Goal: Information Seeking & Learning: Learn about a topic

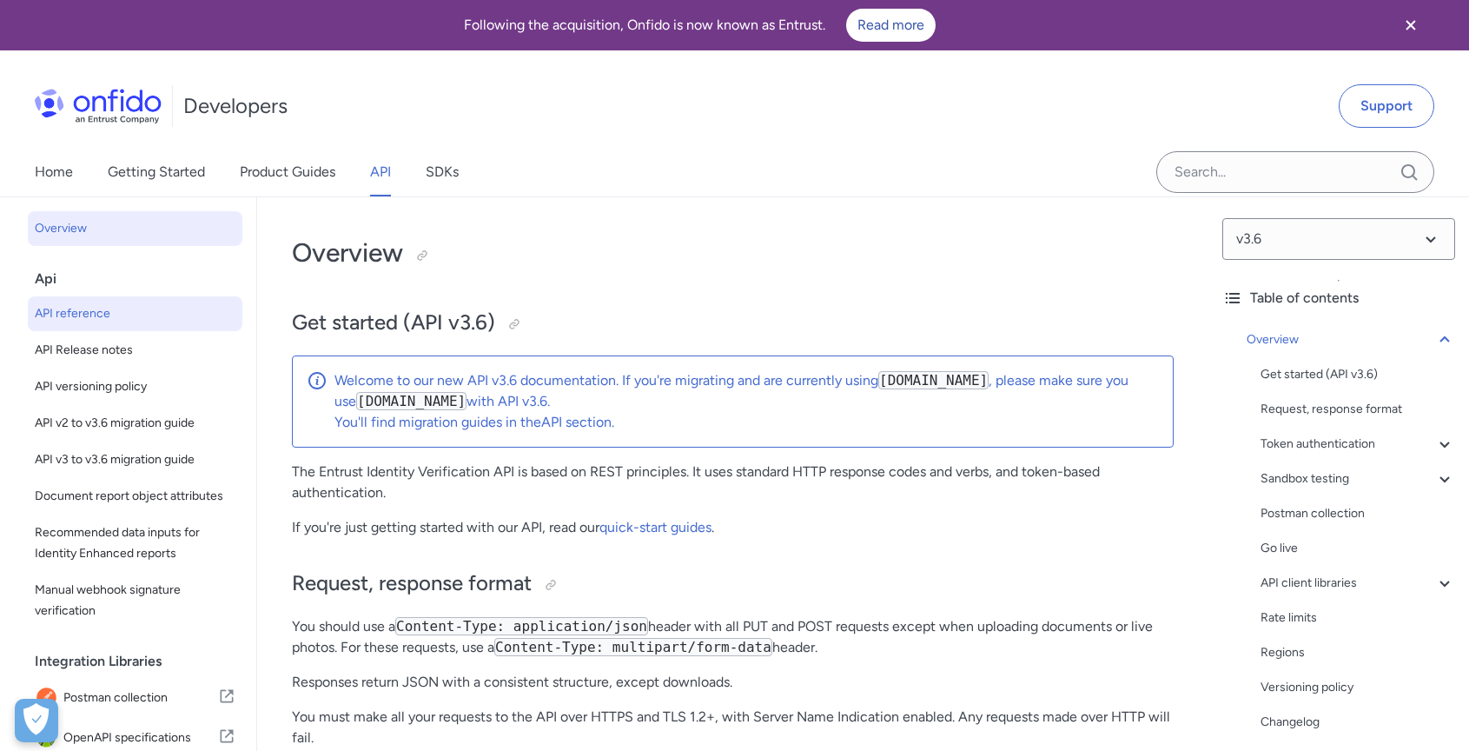
click at [73, 226] on span "Overview" at bounding box center [135, 228] width 201 height 21
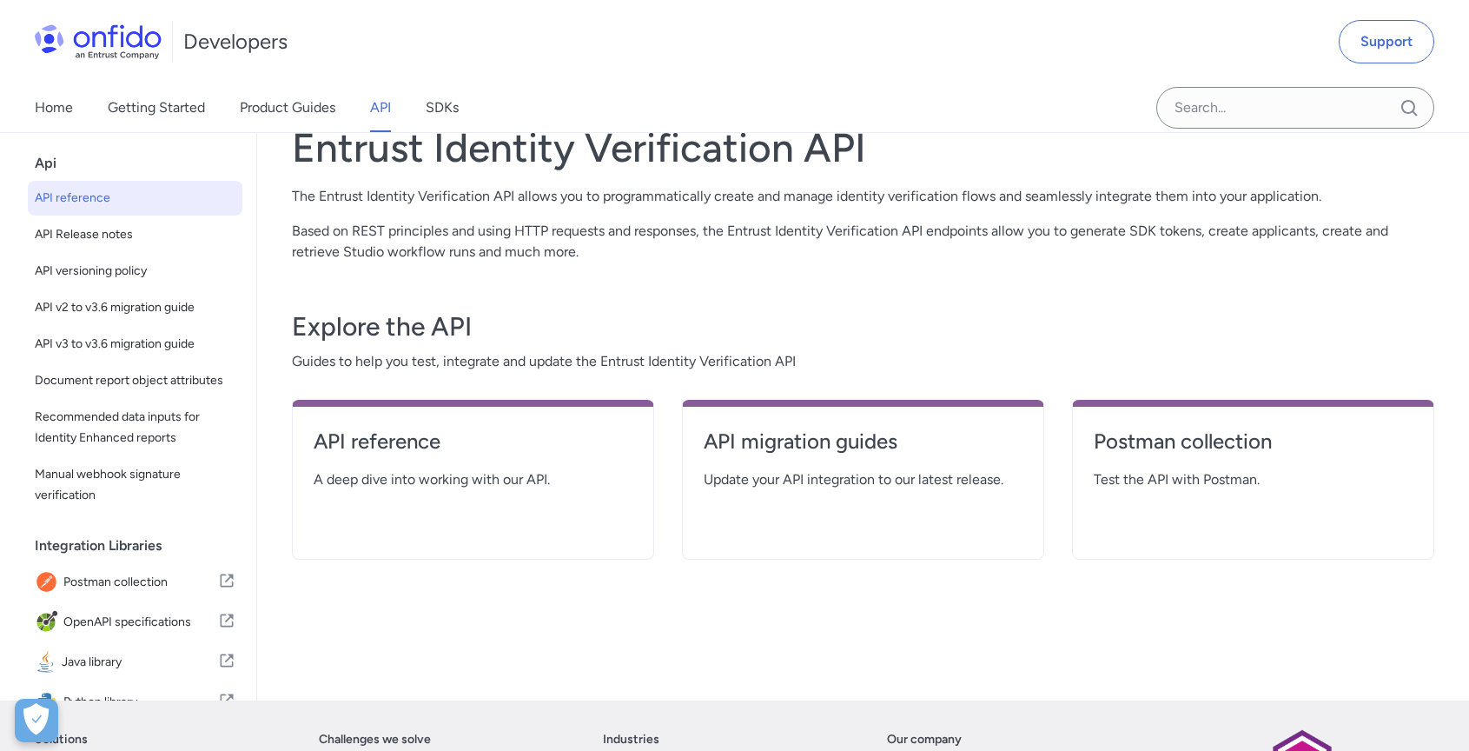
click at [102, 201] on span "API reference" at bounding box center [135, 198] width 201 height 21
select select "http"
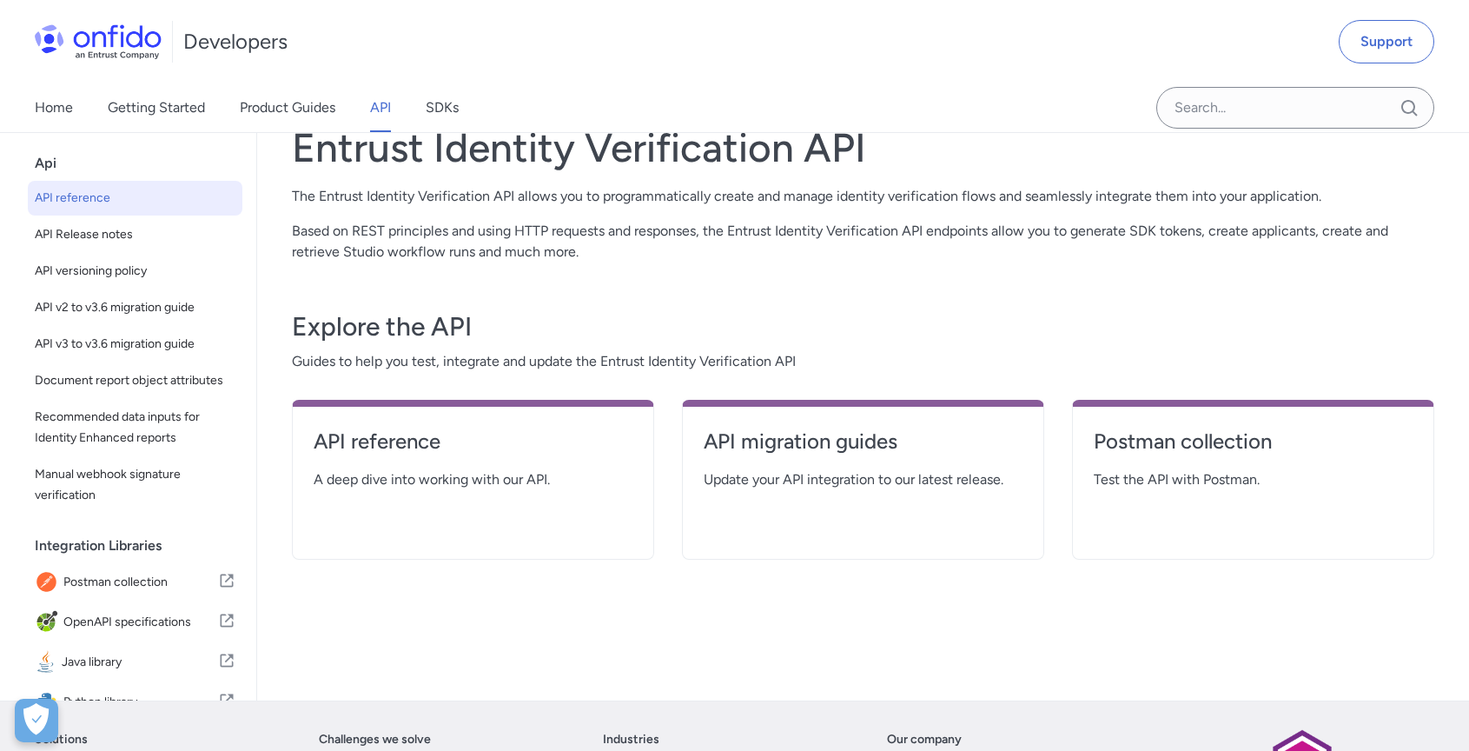
select select "http"
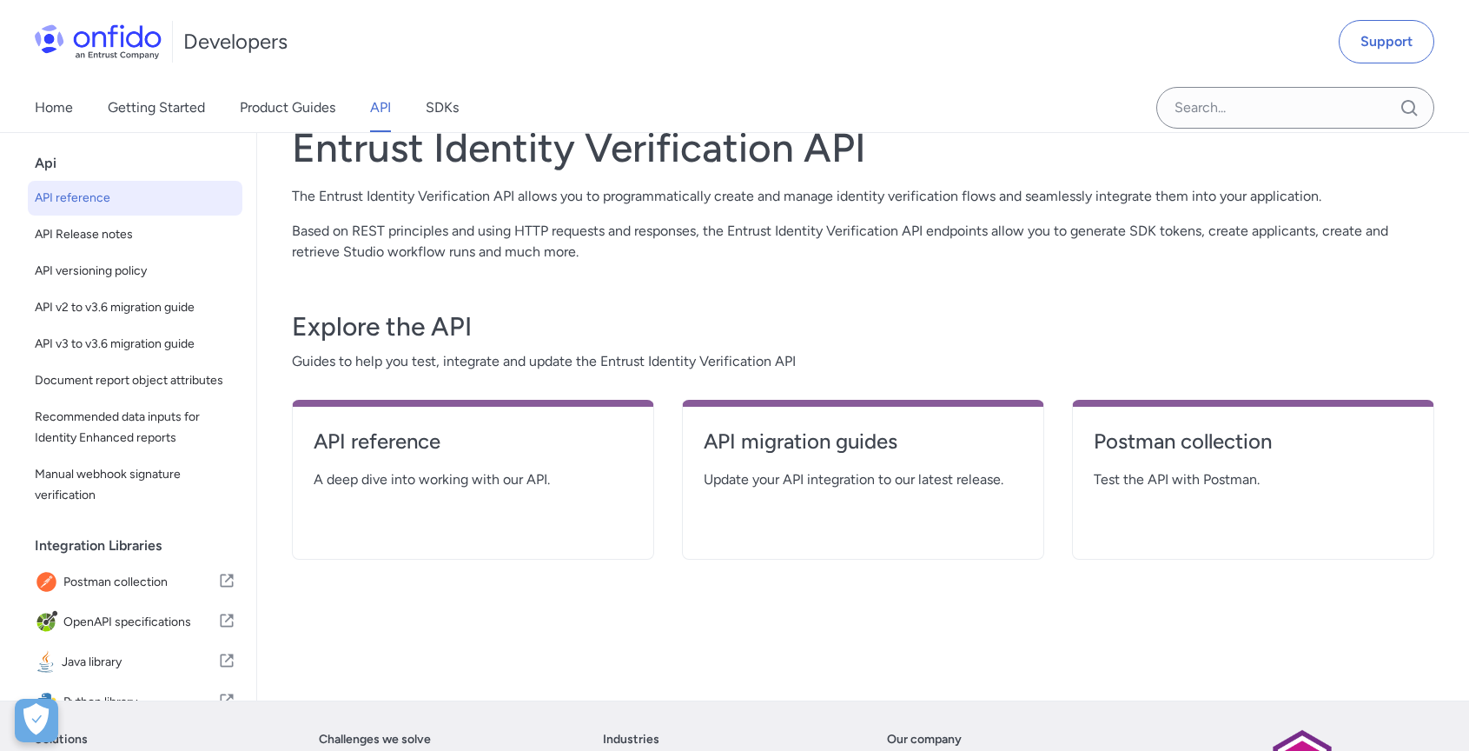
select select "http"
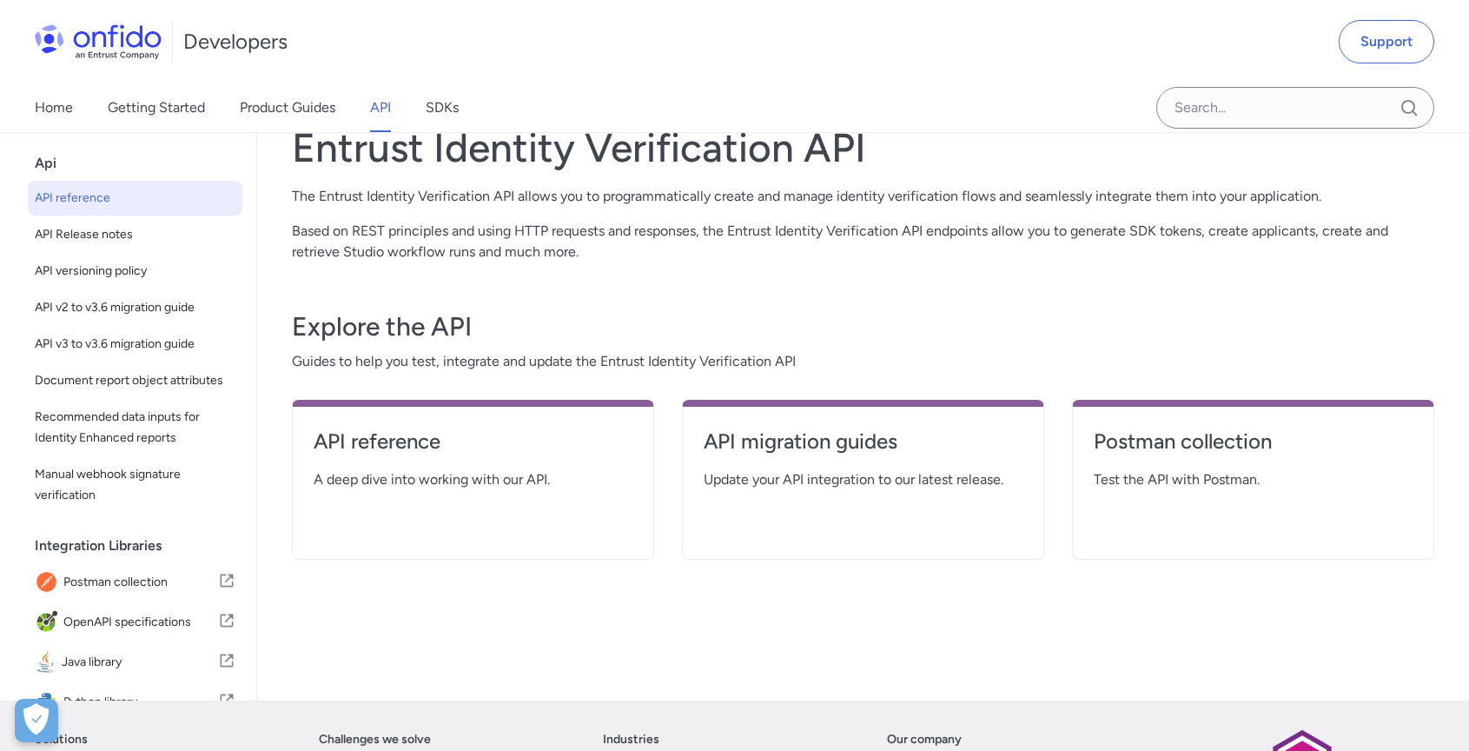
select select "http"
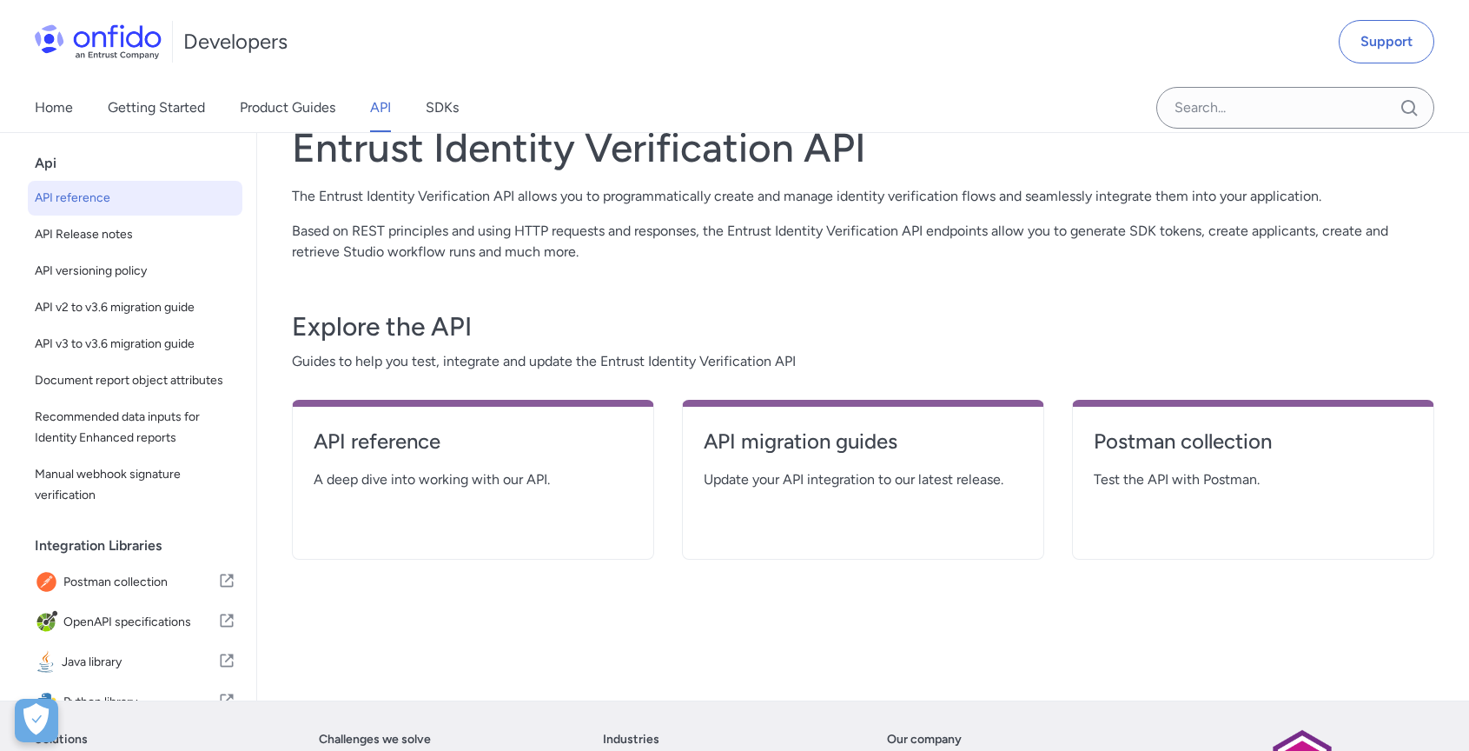
select select "http"
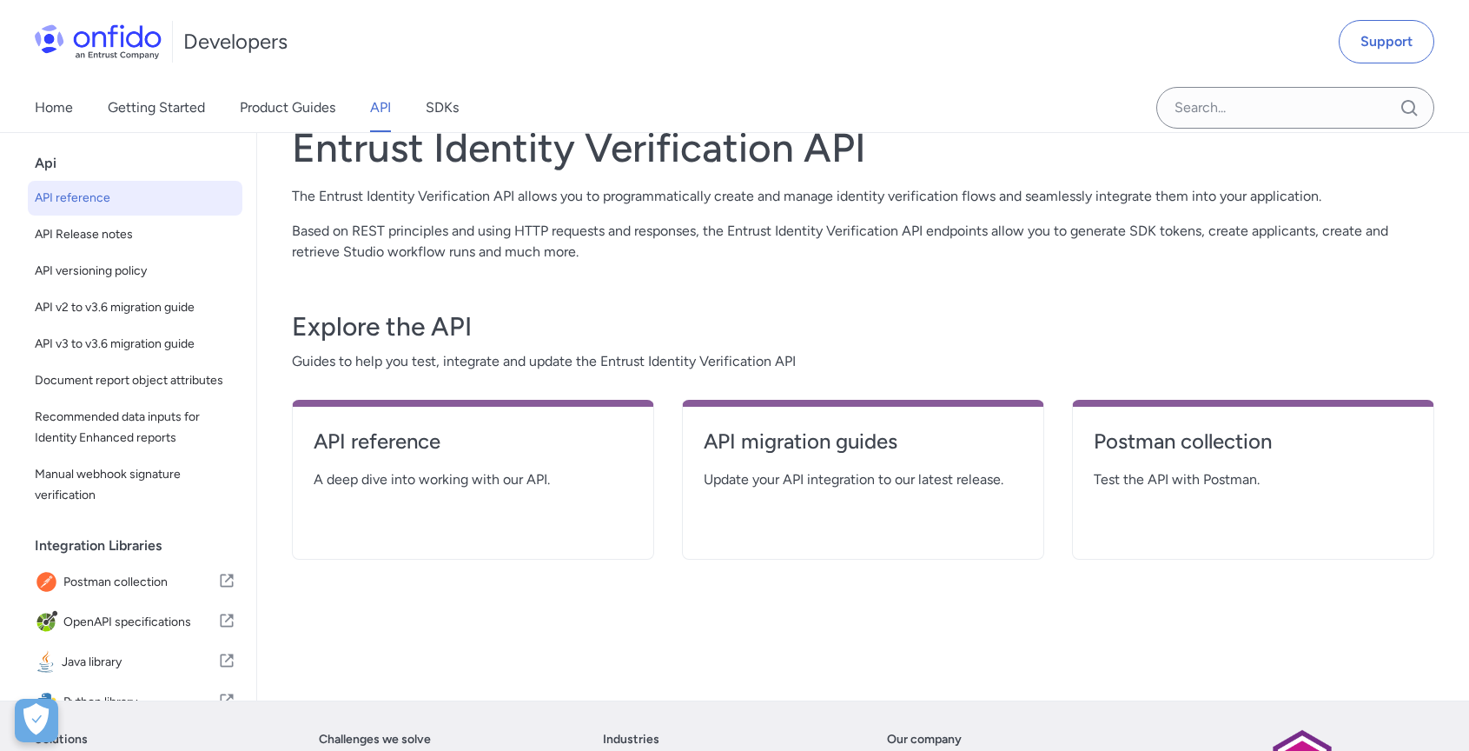
select select "http"
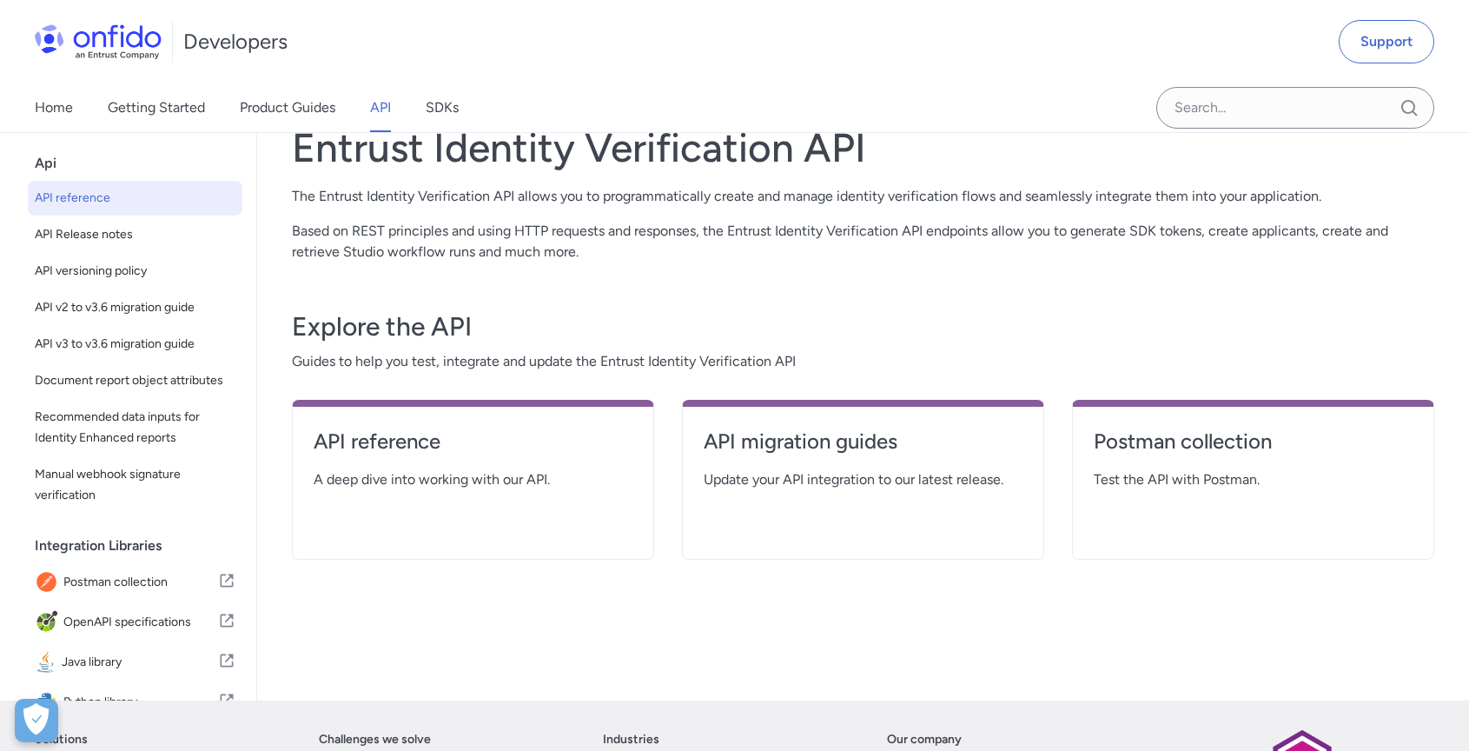
select select "http"
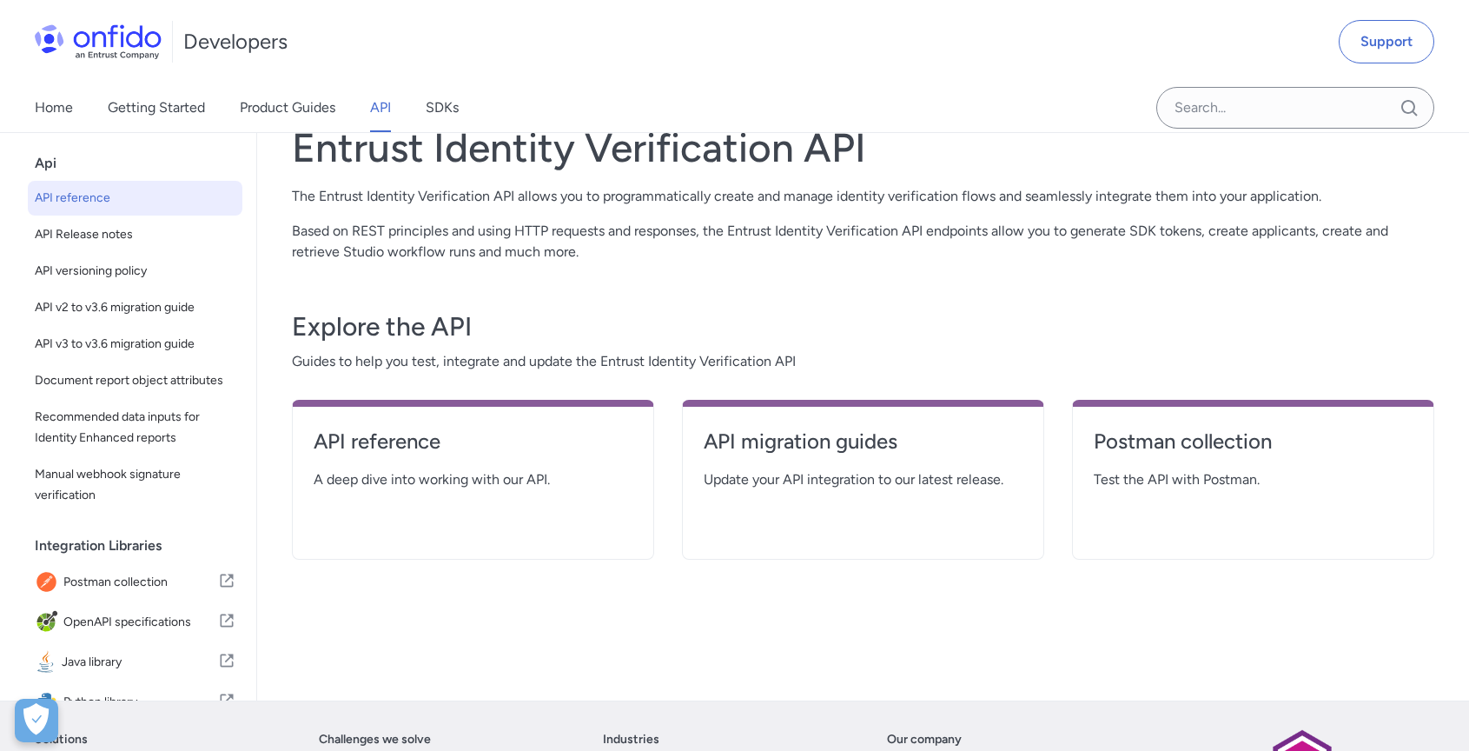
select select "http"
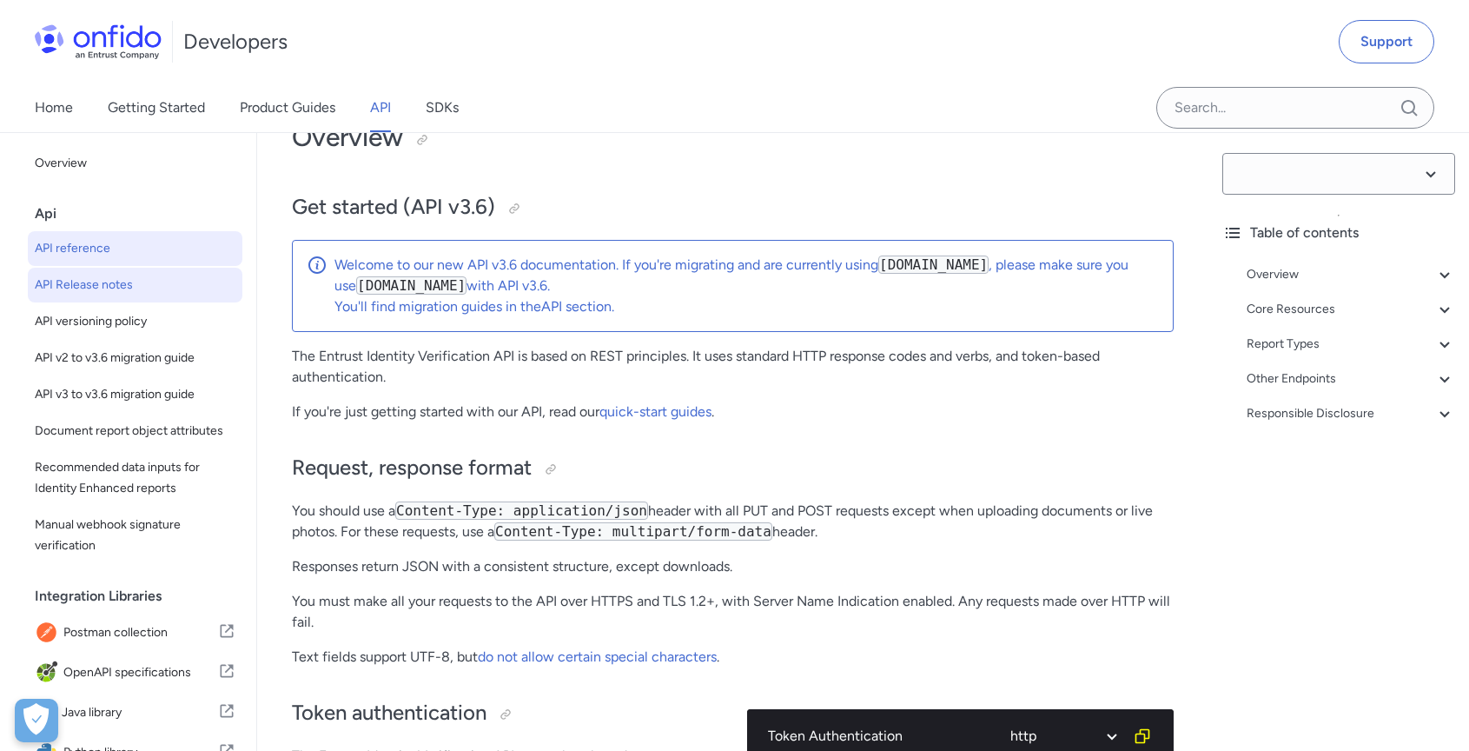
select select "3.6.0"
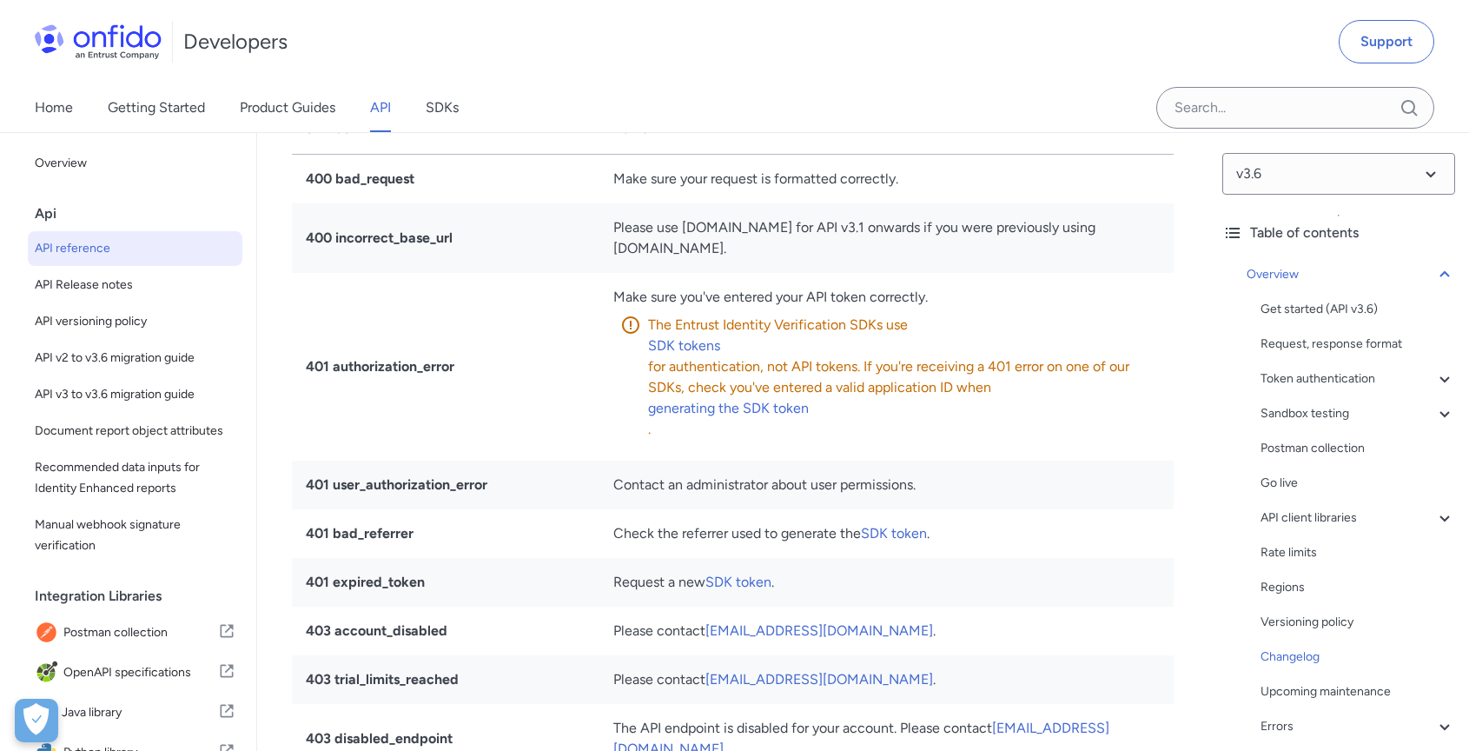
scroll to position [16089, 0]
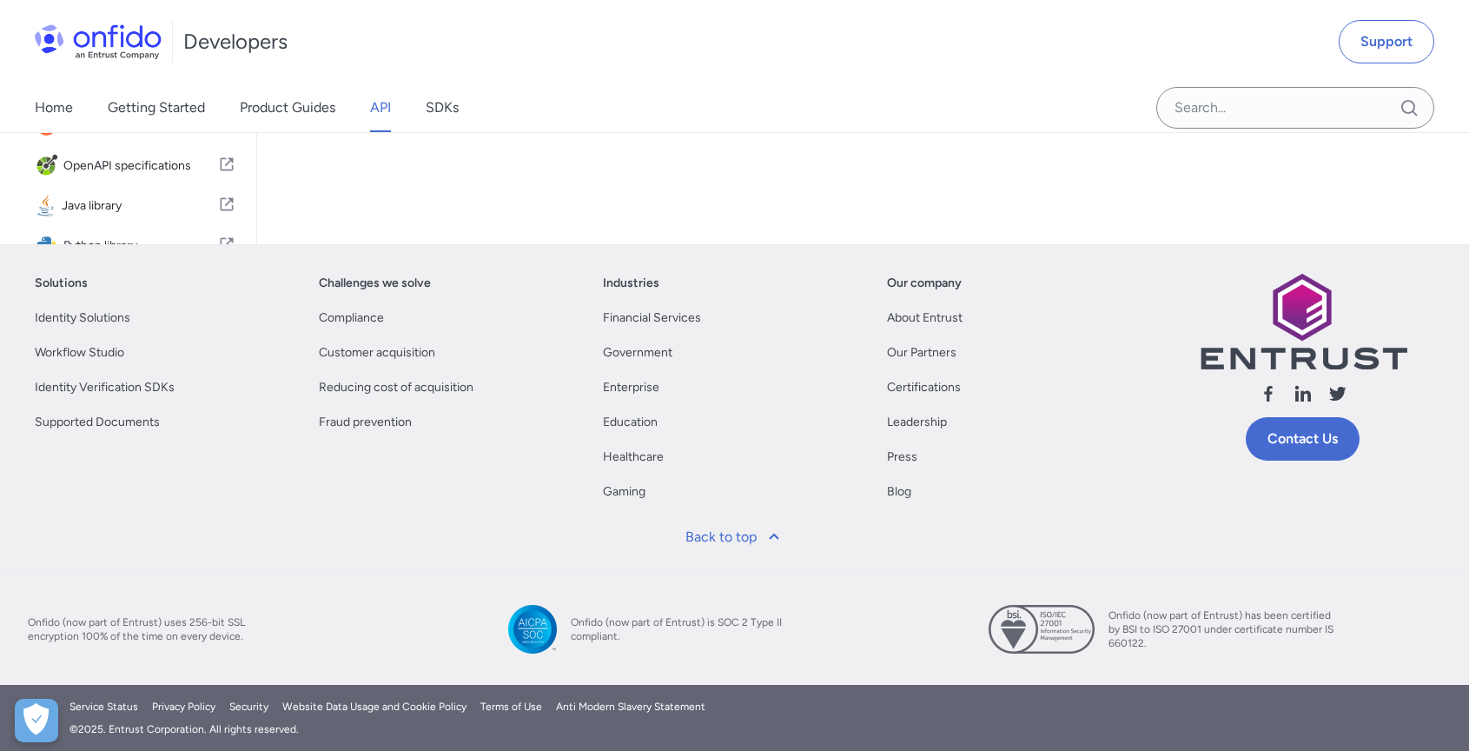
scroll to position [116, 0]
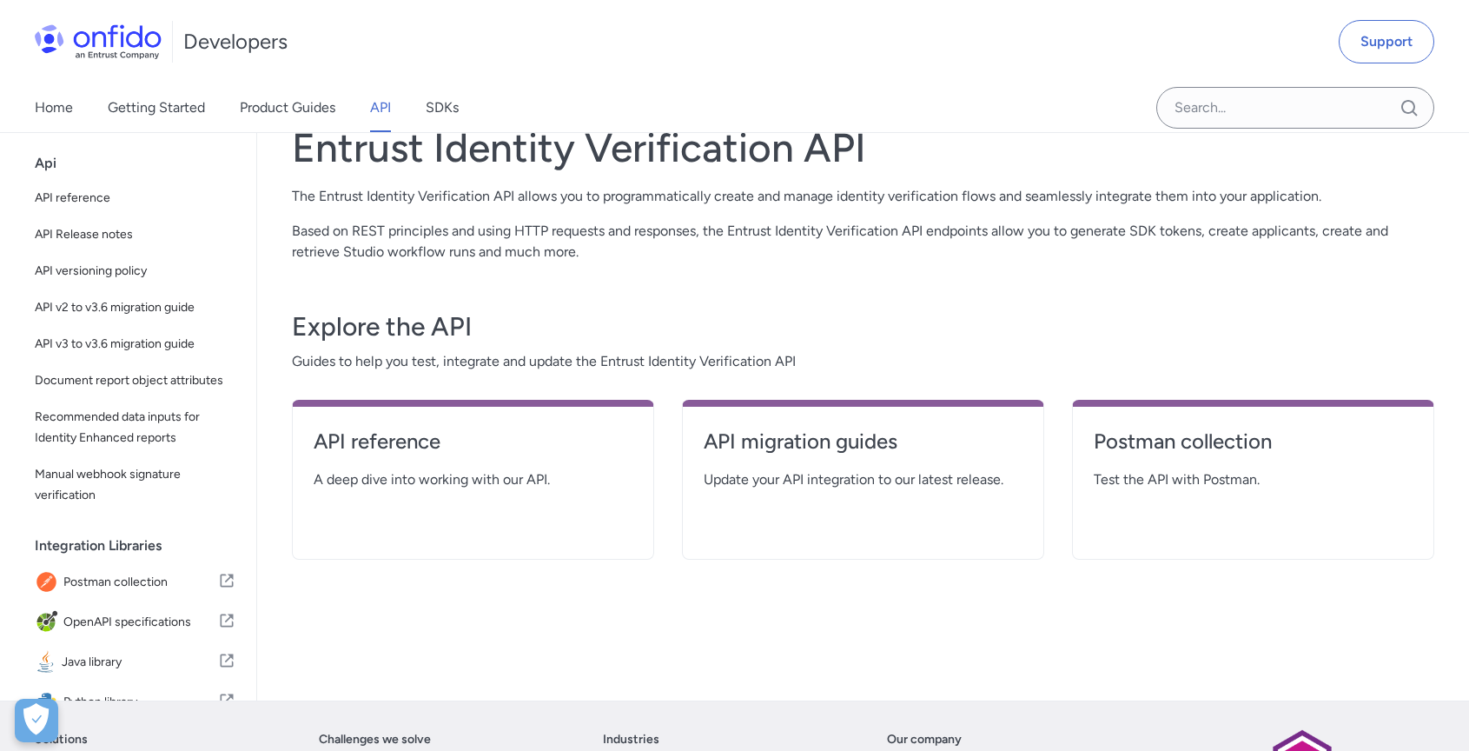
select select "http"
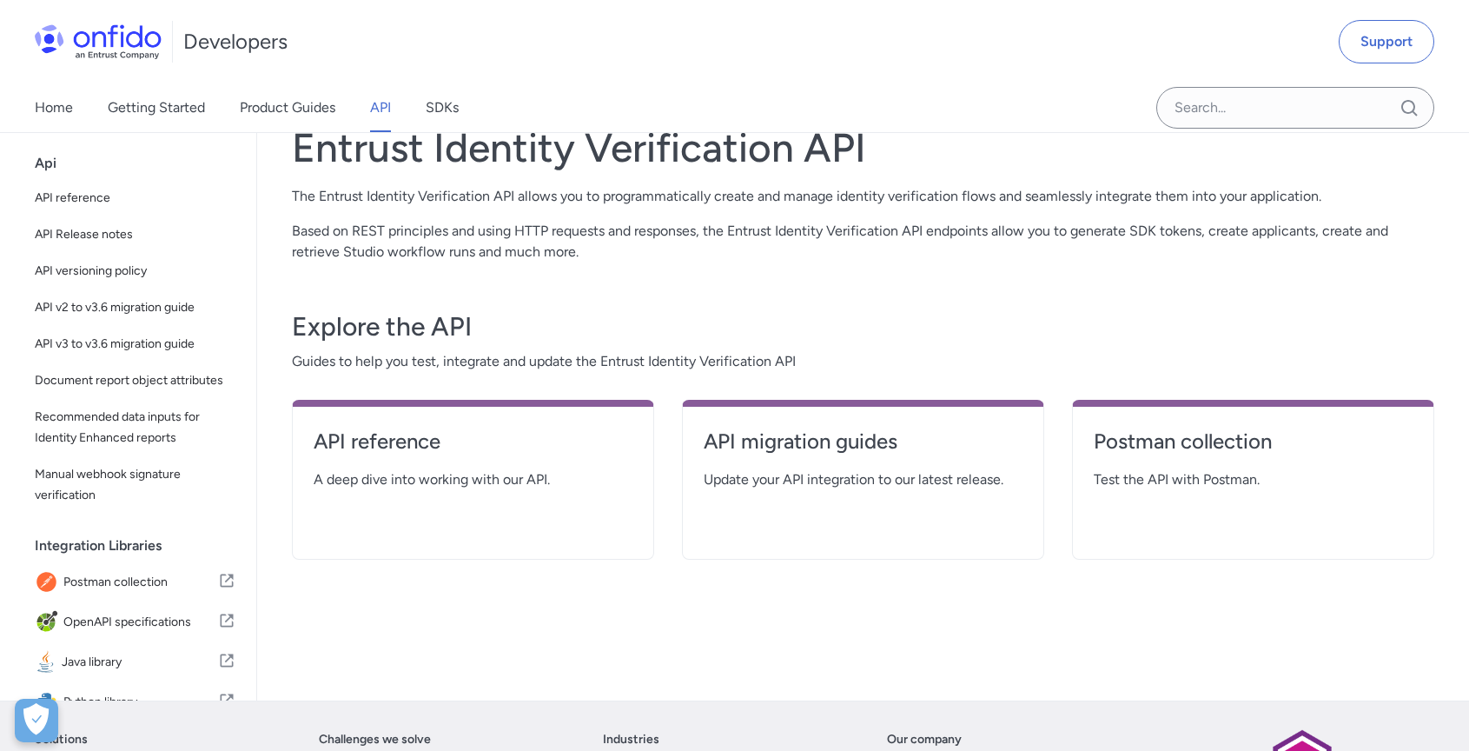
select select "http"
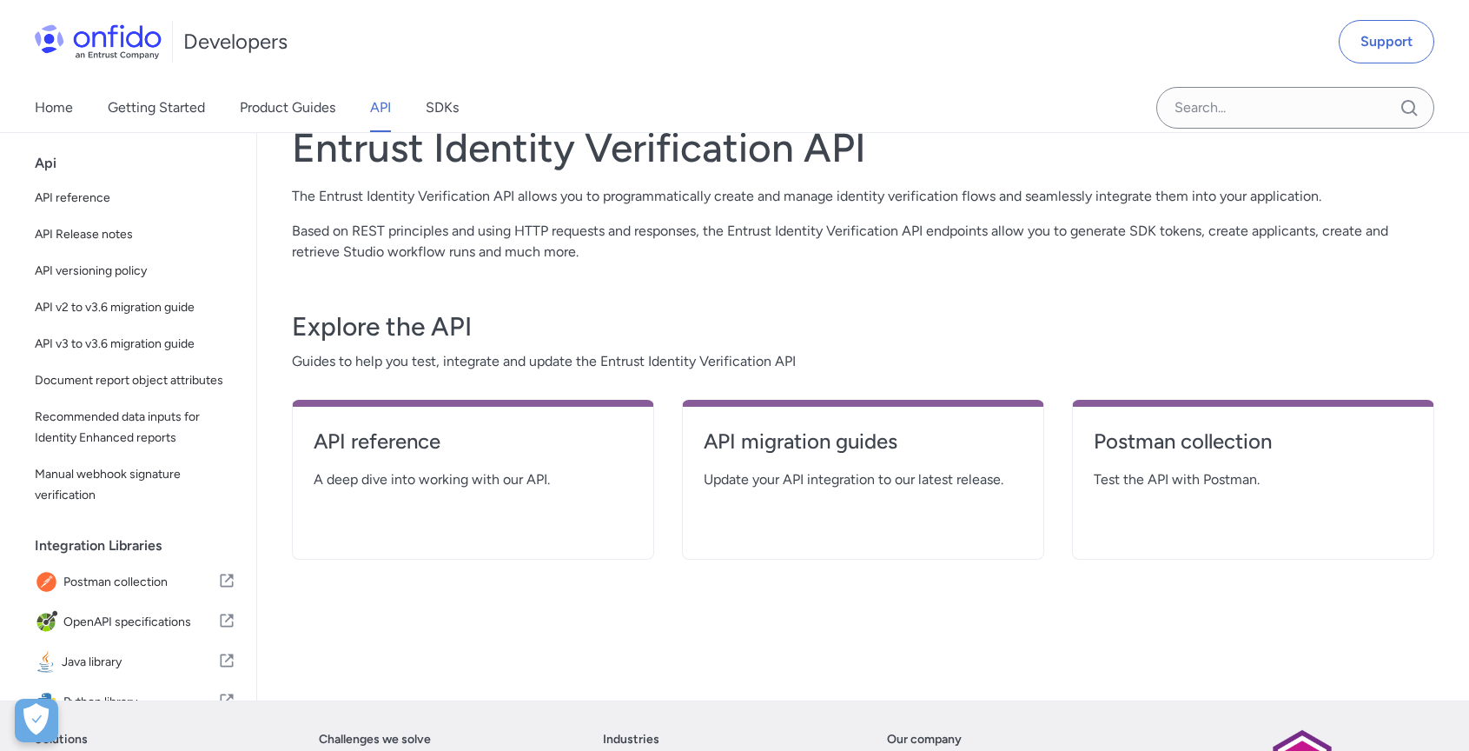
select select "http"
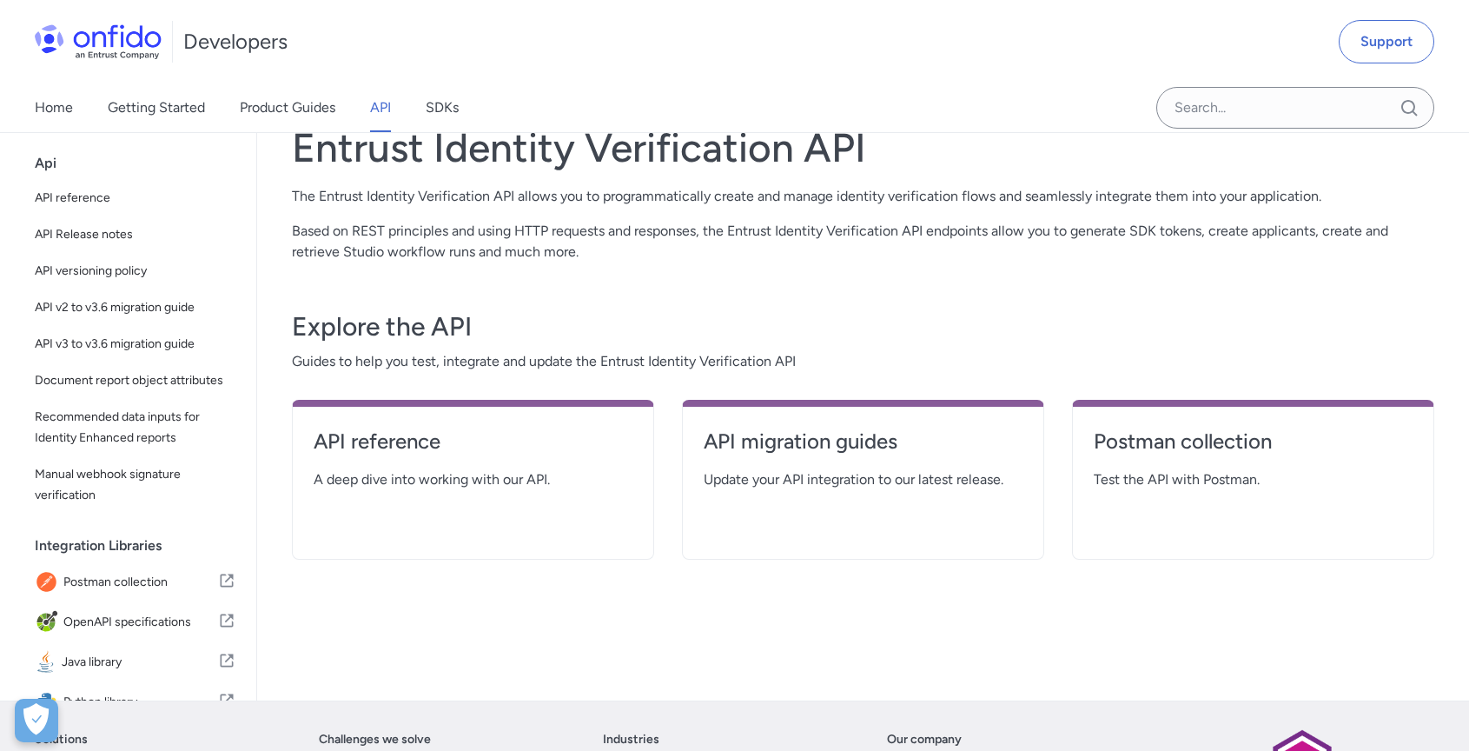
select select "http"
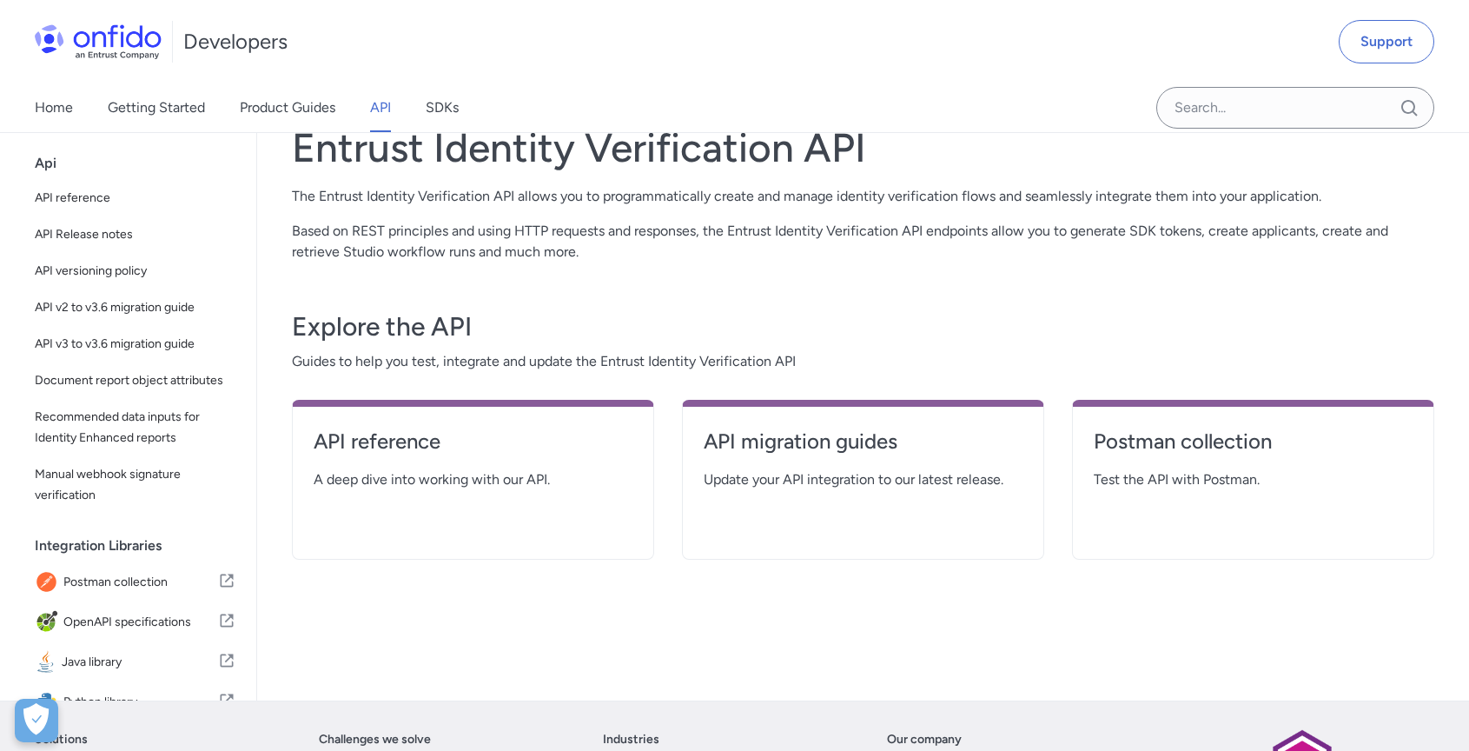
select select "http"
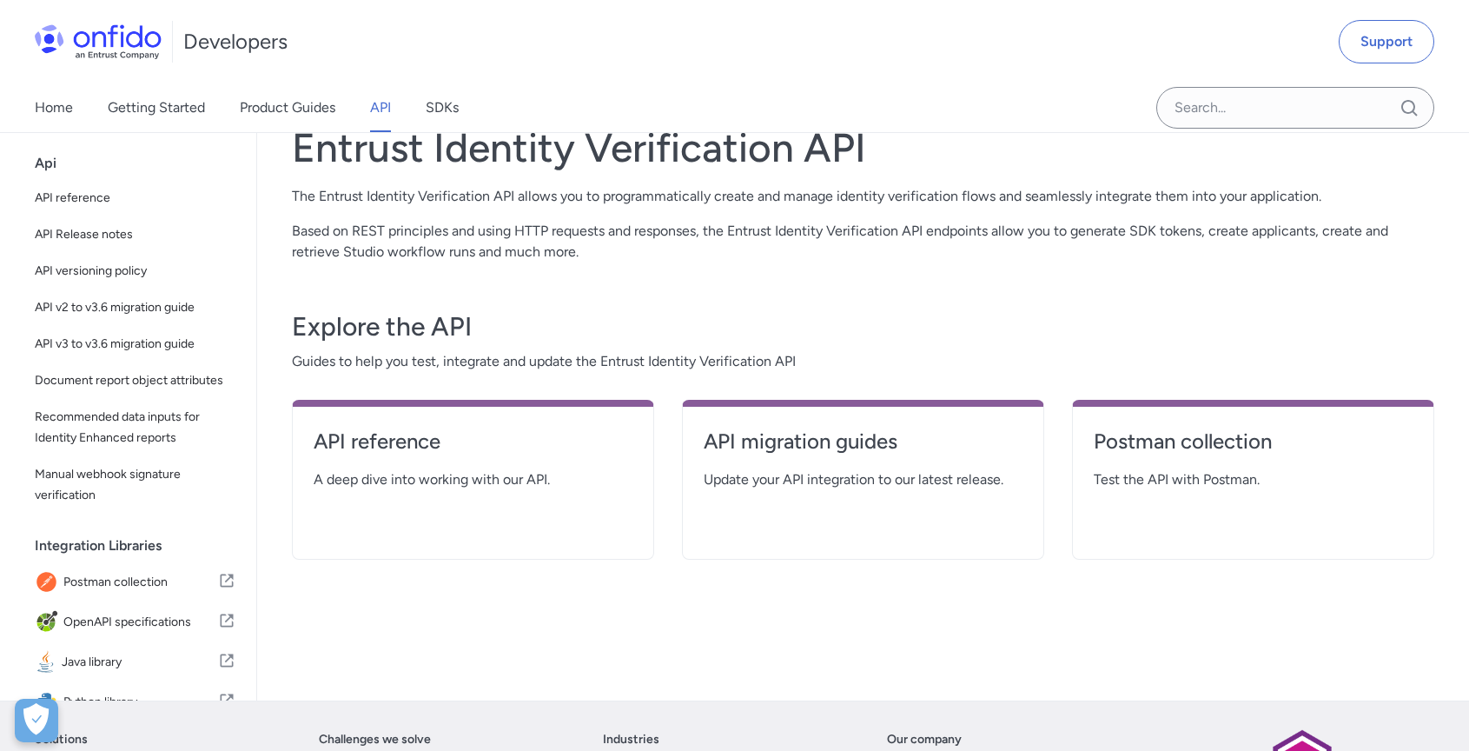
select select "http"
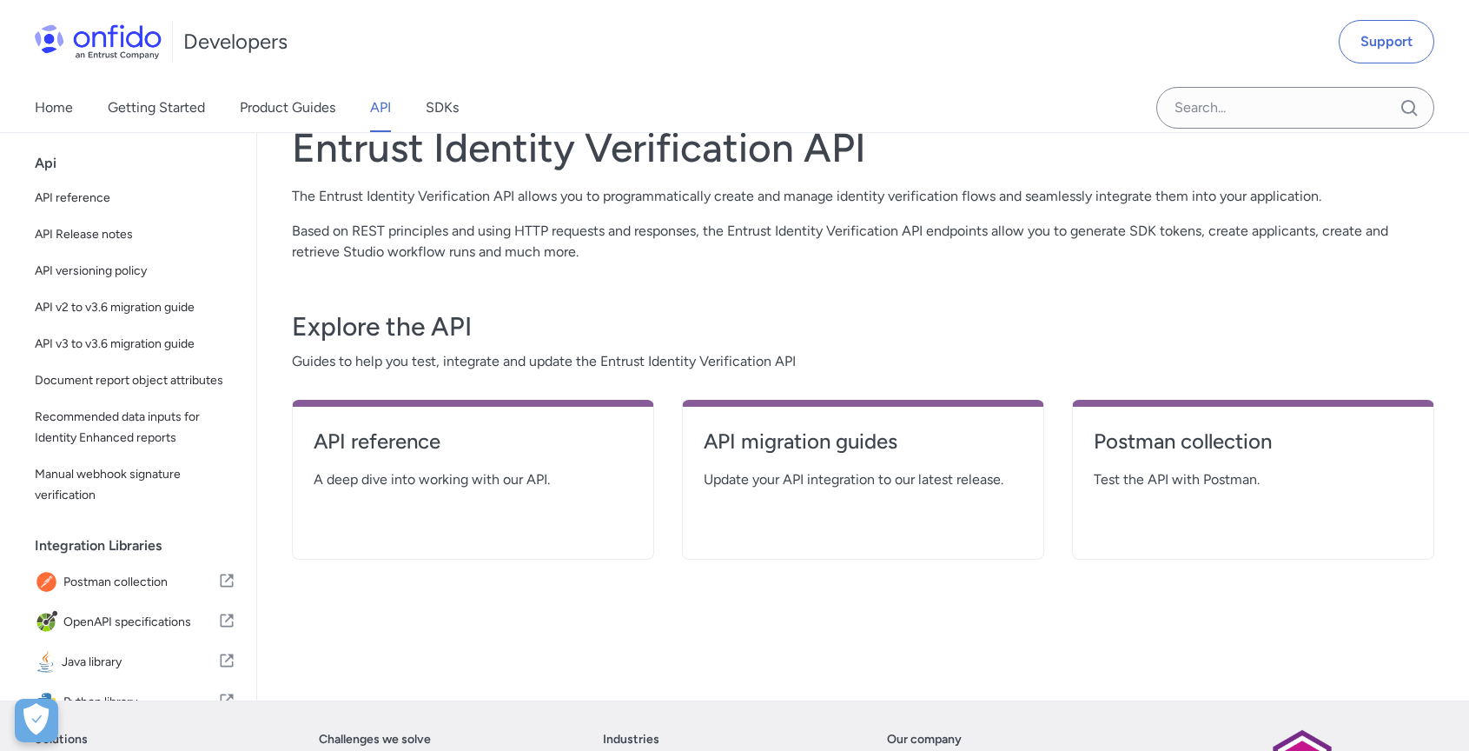
select select "http"
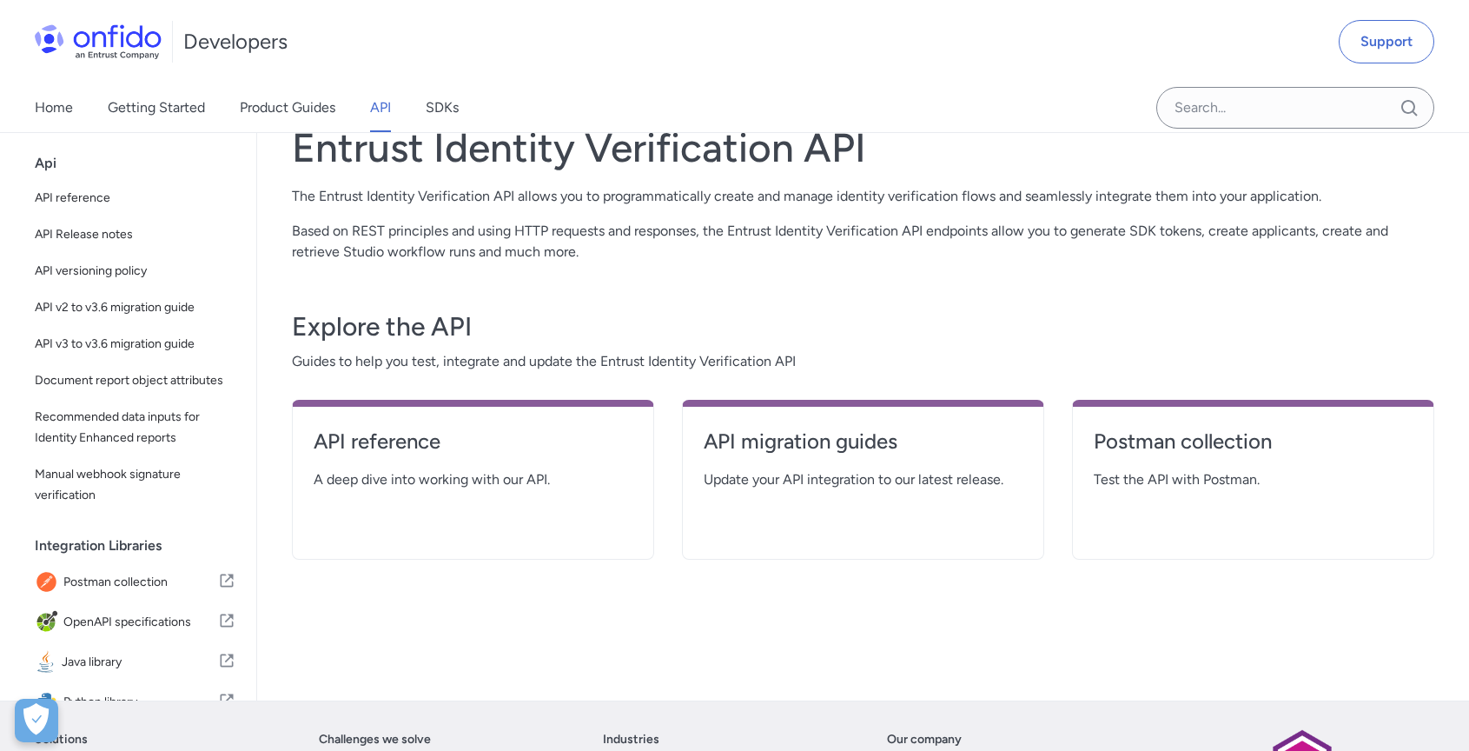
select select "http"
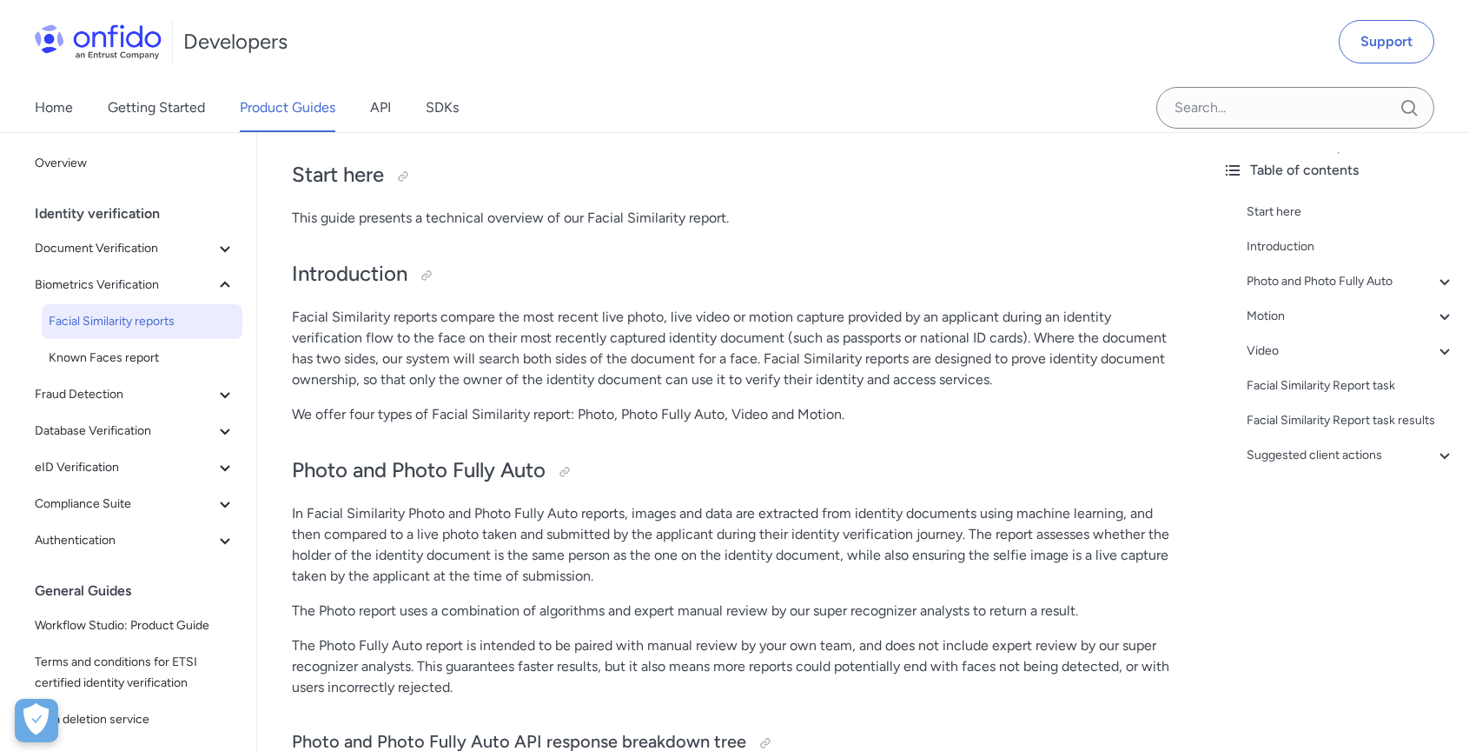
scroll to position [119, 0]
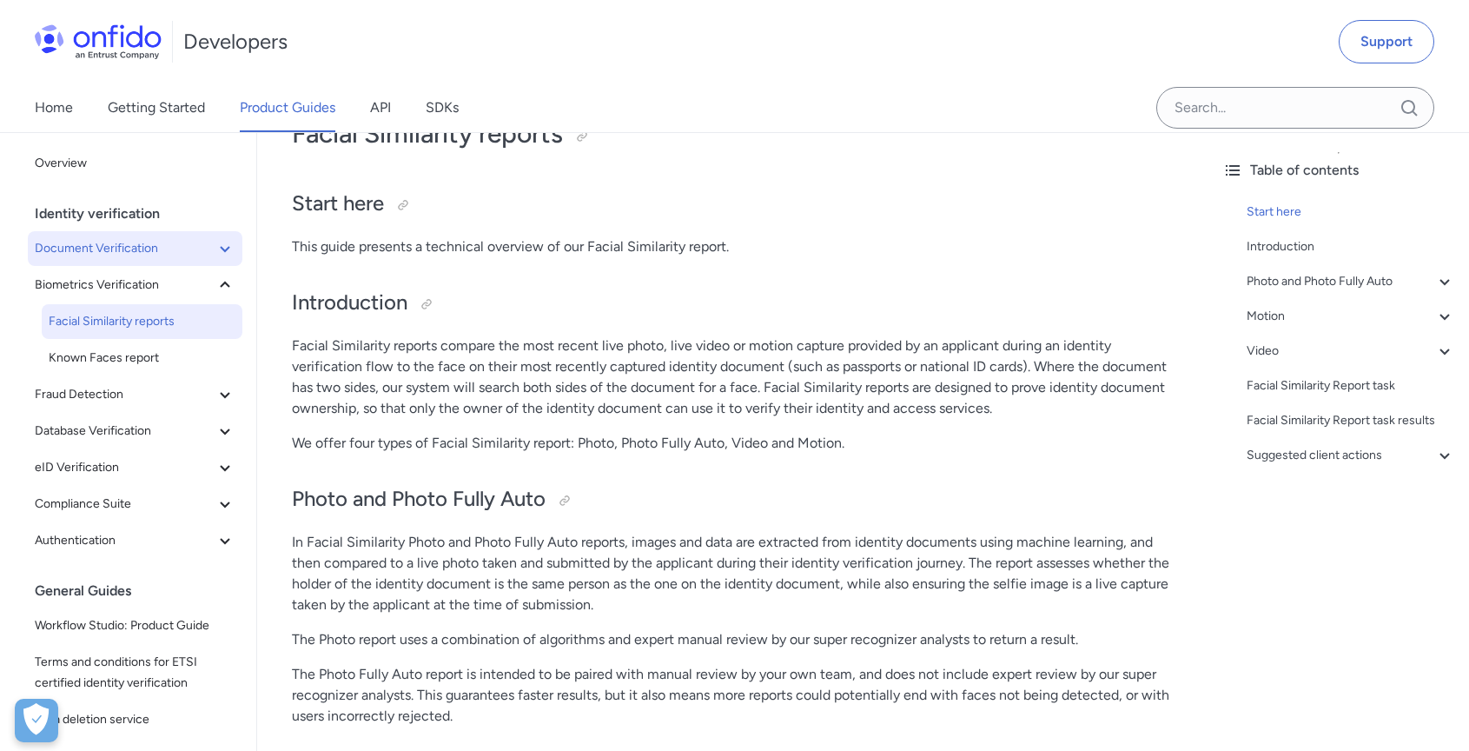
click at [142, 262] on button "Document Verification" at bounding box center [135, 248] width 215 height 35
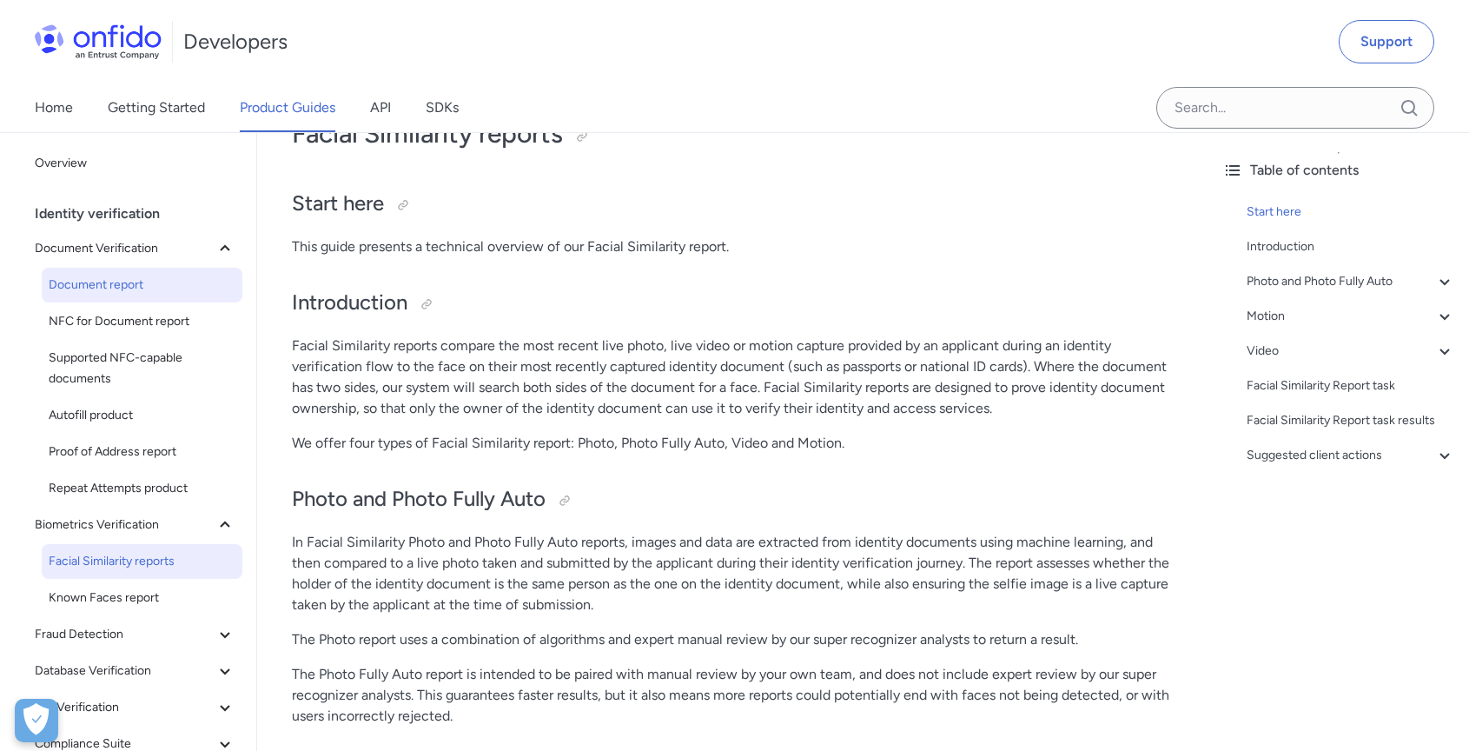
click at [141, 294] on span "Document report" at bounding box center [142, 285] width 187 height 21
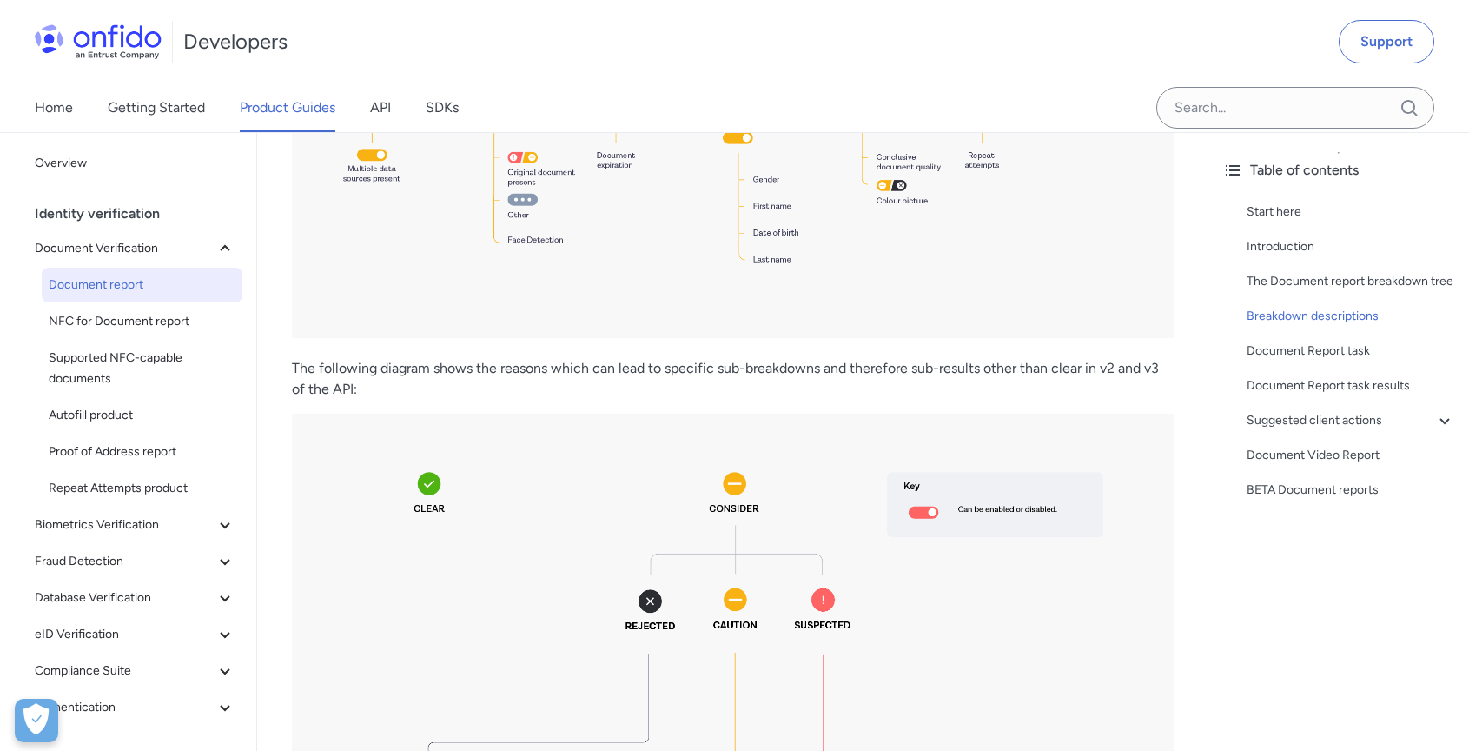
scroll to position [2657, 0]
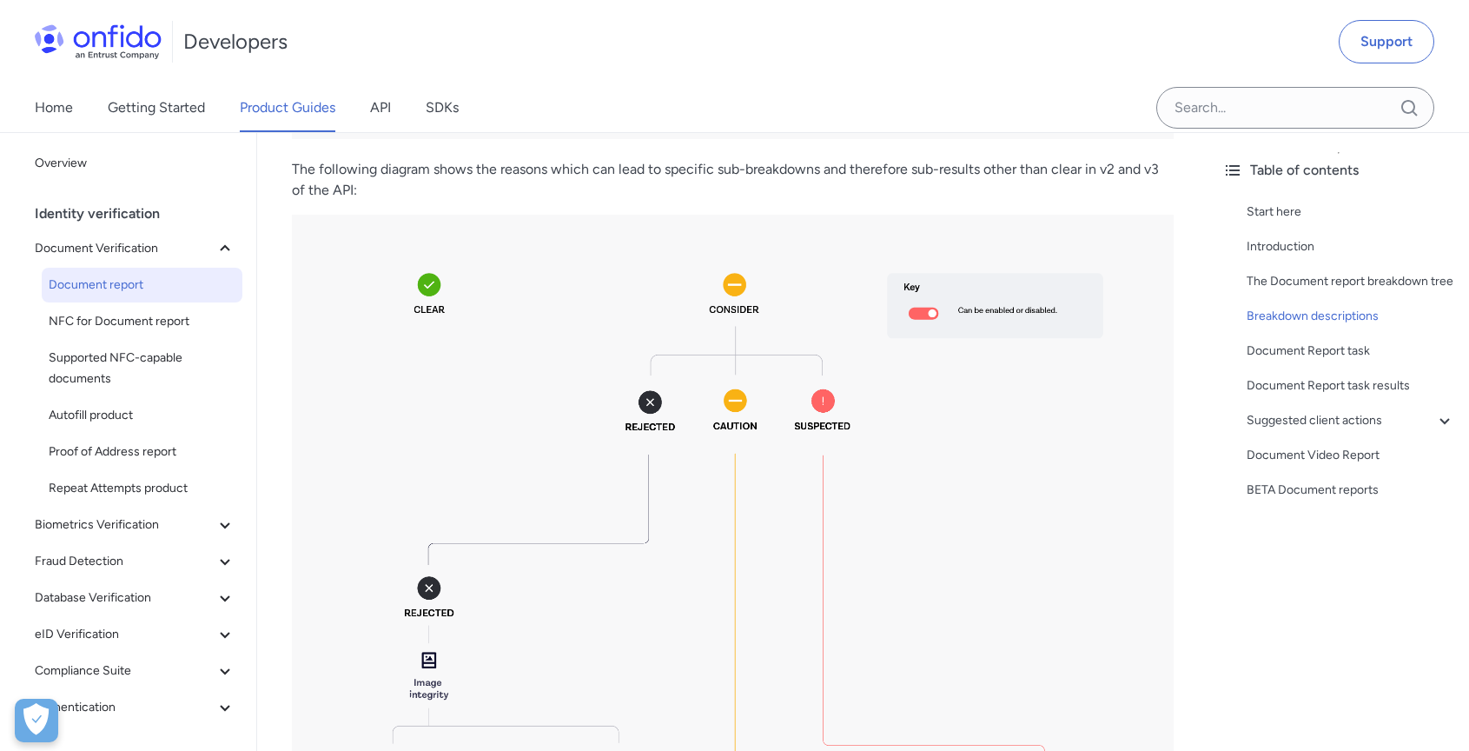
copy td "Measures the ability to make a fraud assessment based on the quality of the app…"
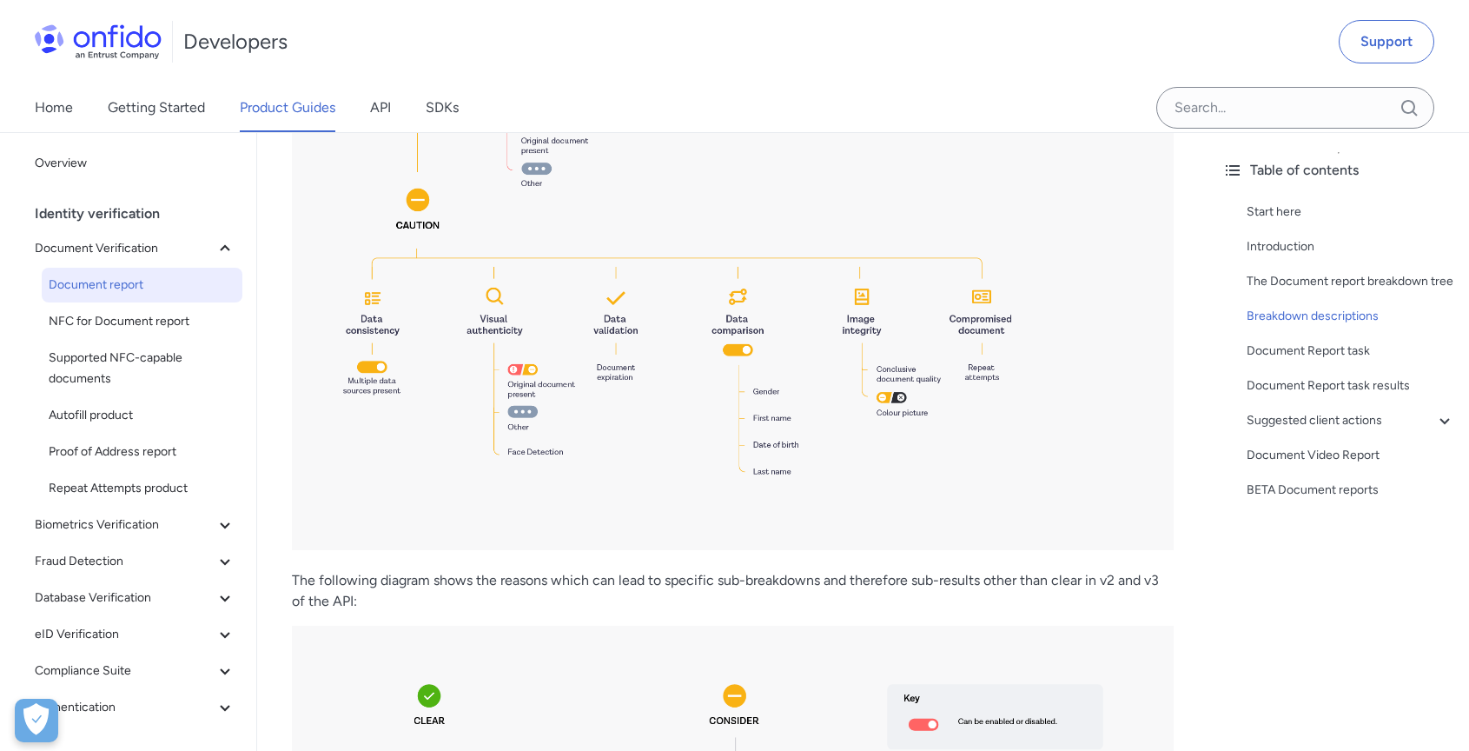
scroll to position [2360, 0]
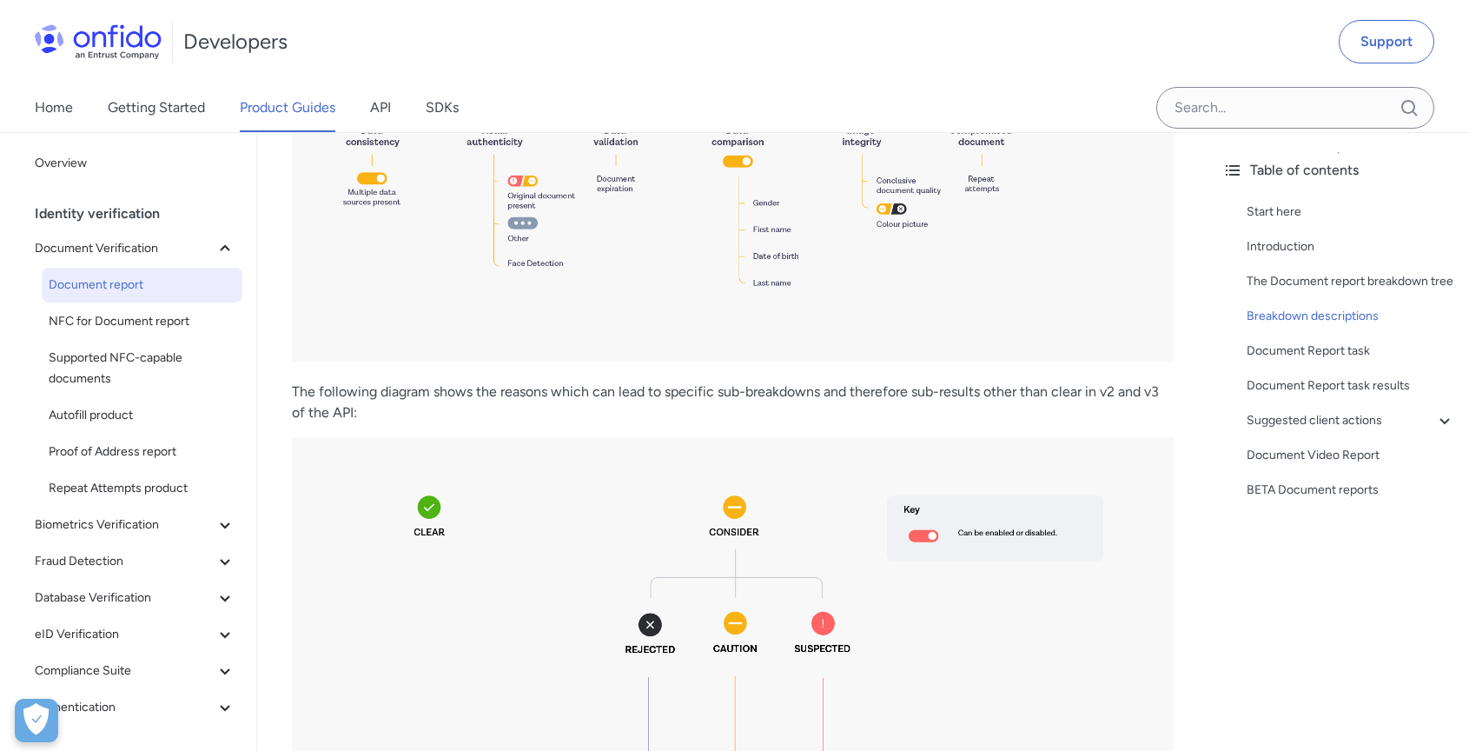
scroll to position [2581, 0]
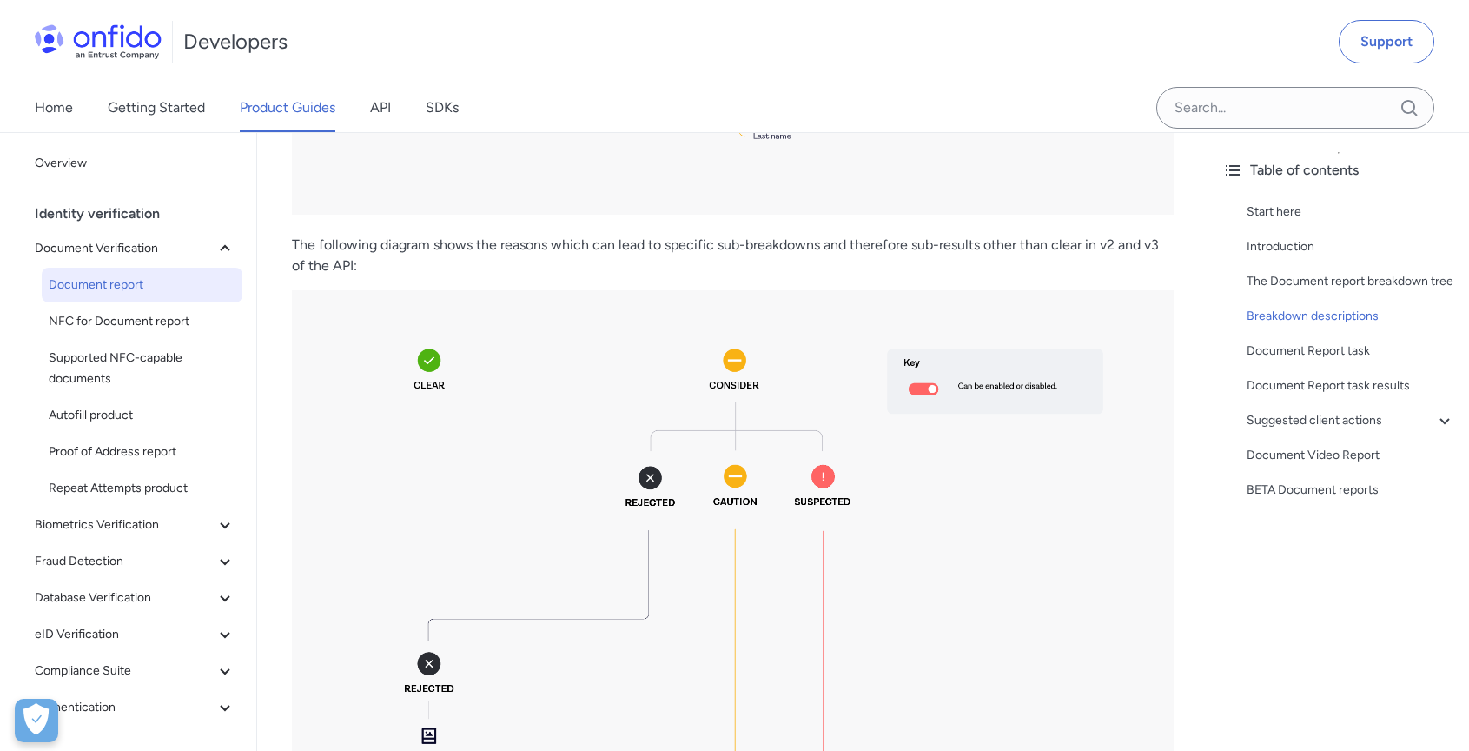
drag, startPoint x: 599, startPoint y: 384, endPoint x: 546, endPoint y: 348, distance: 64.6
copy td "Measures the ability to make a fraud assessment based on the quality of the app…"
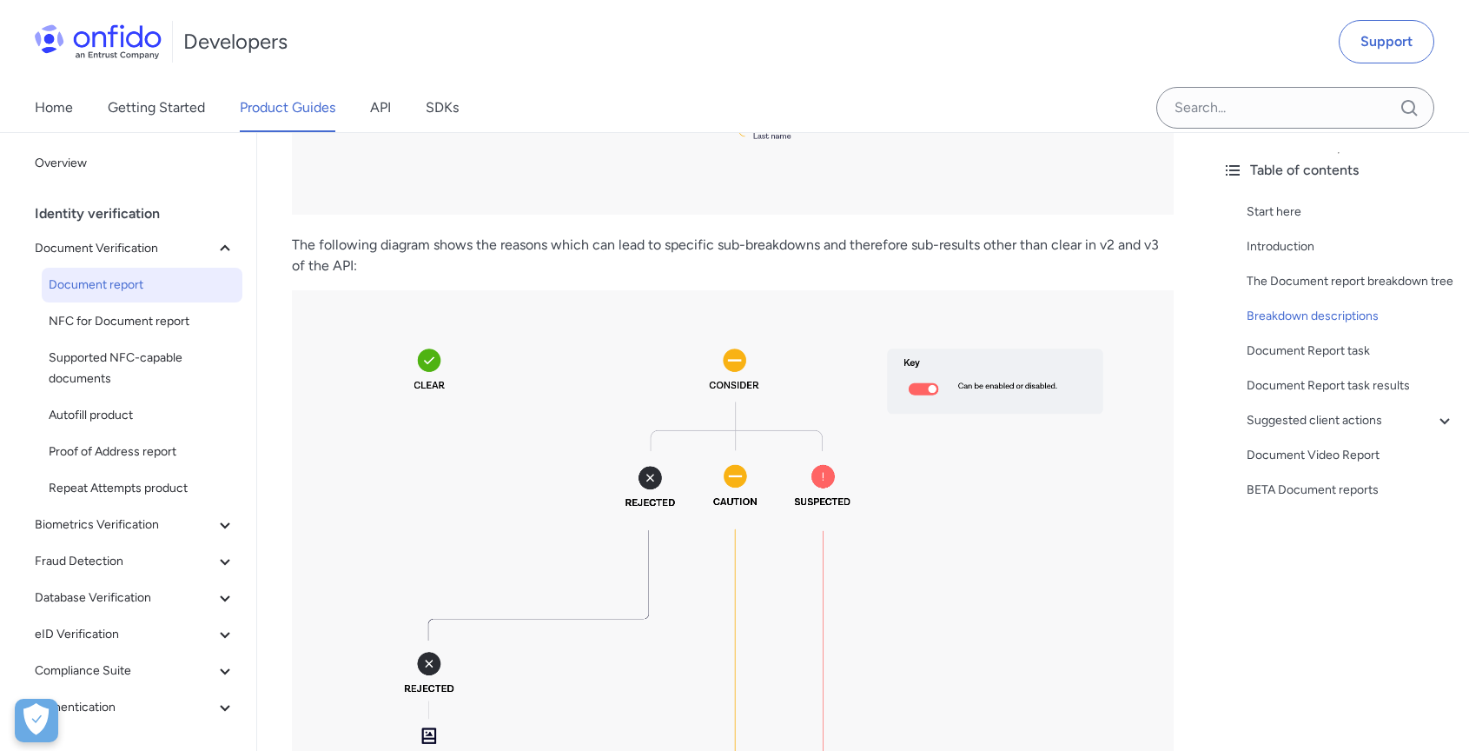
copy td "Flags if there is a low-resolution image where the document information is not …"
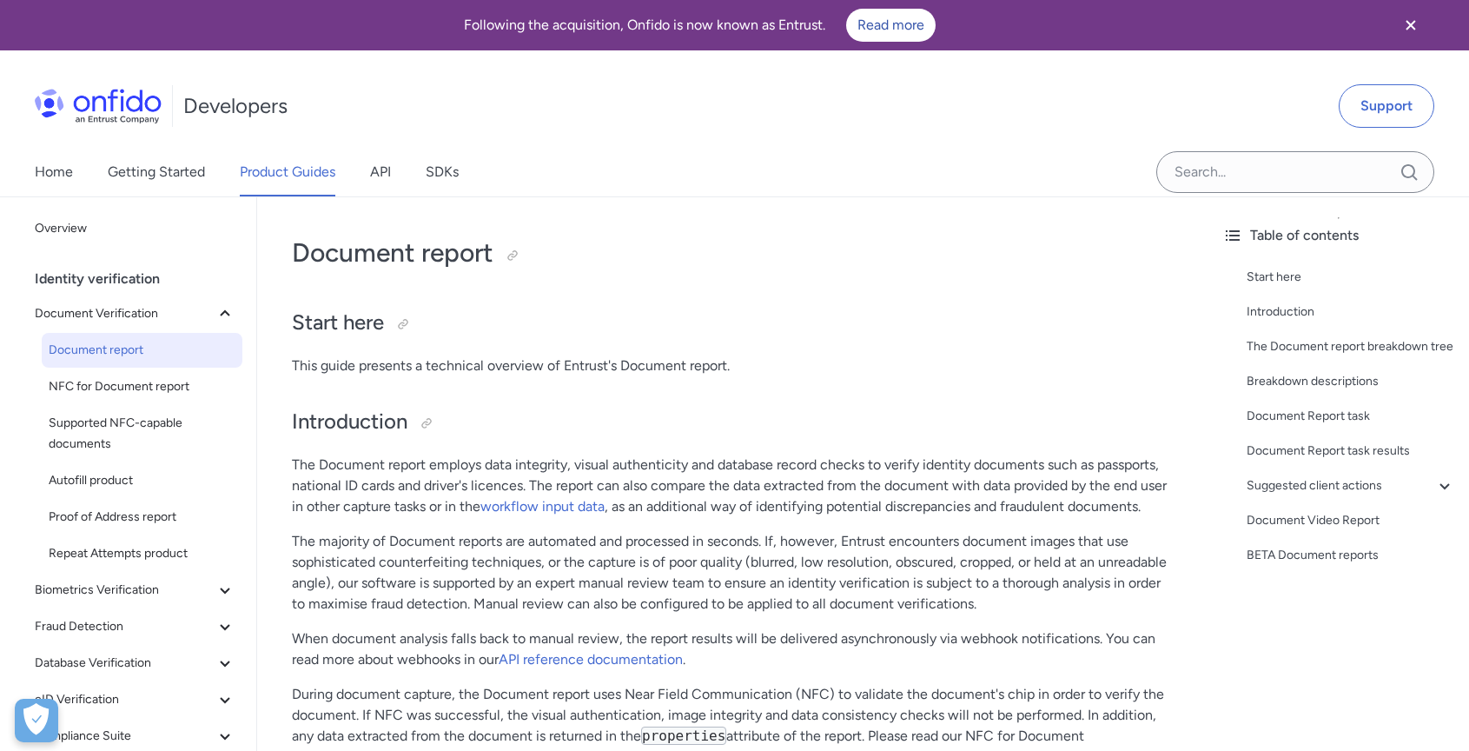
scroll to position [341, 0]
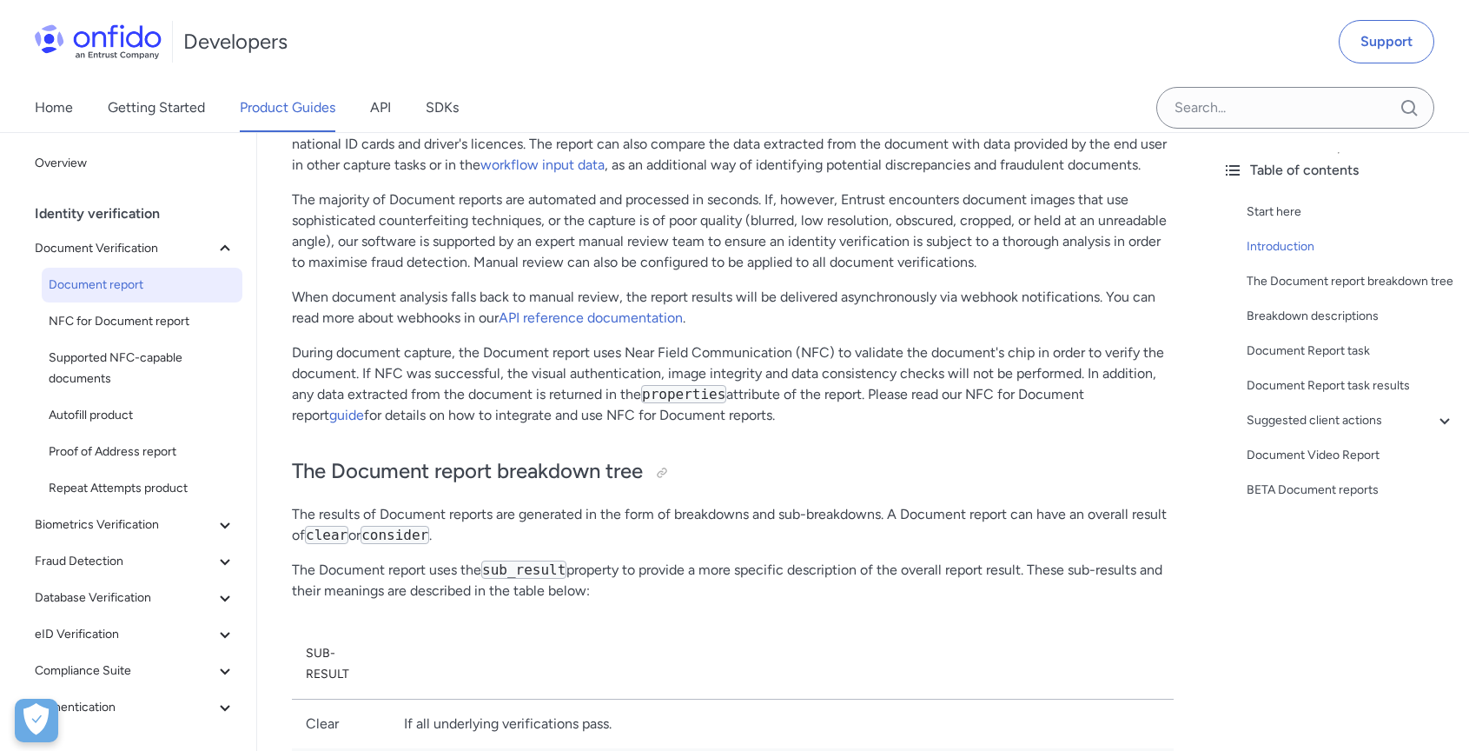
click at [151, 286] on span "Document report" at bounding box center [142, 285] width 187 height 21
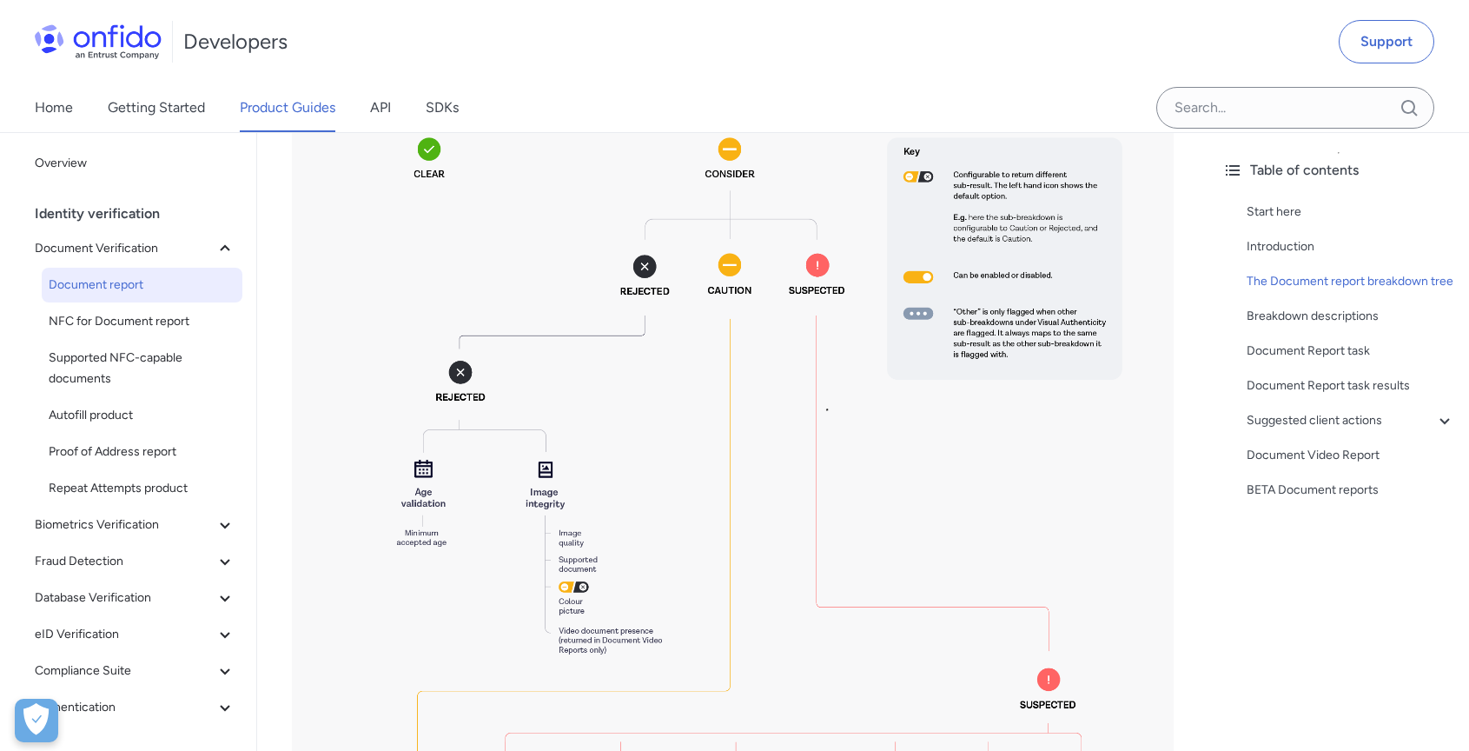
scroll to position [1242, 0]
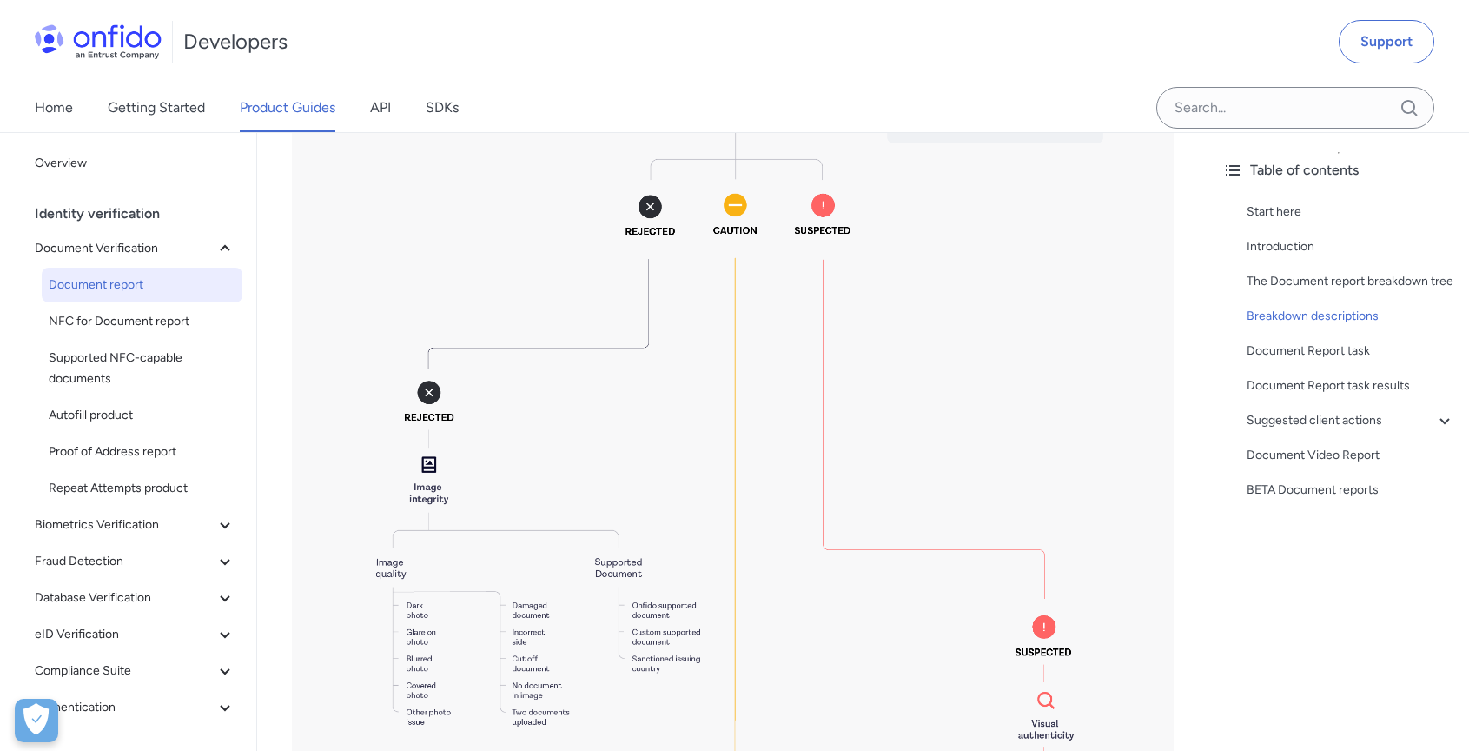
scroll to position [2561, 0]
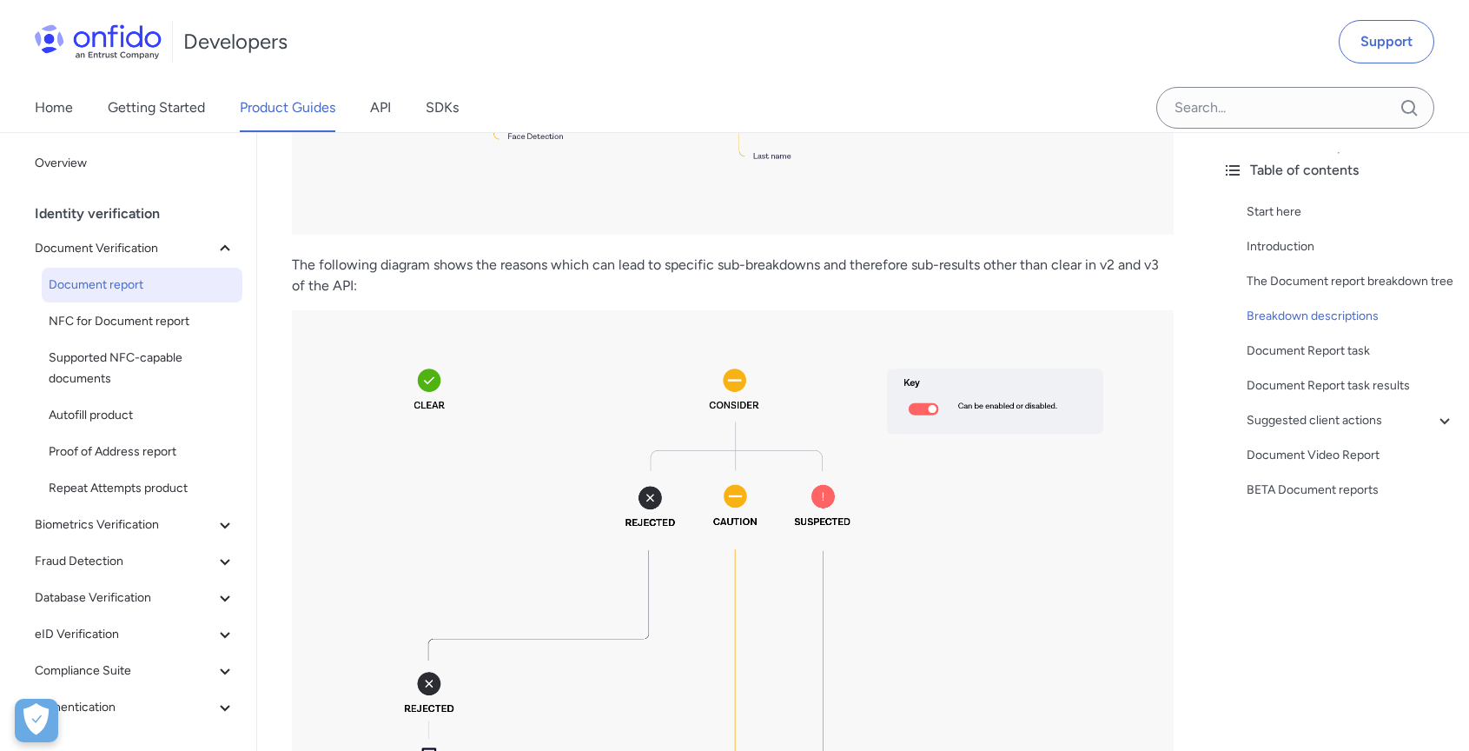
copy td "Indicates whether the submitted document type is supported by Entrust and by th…"
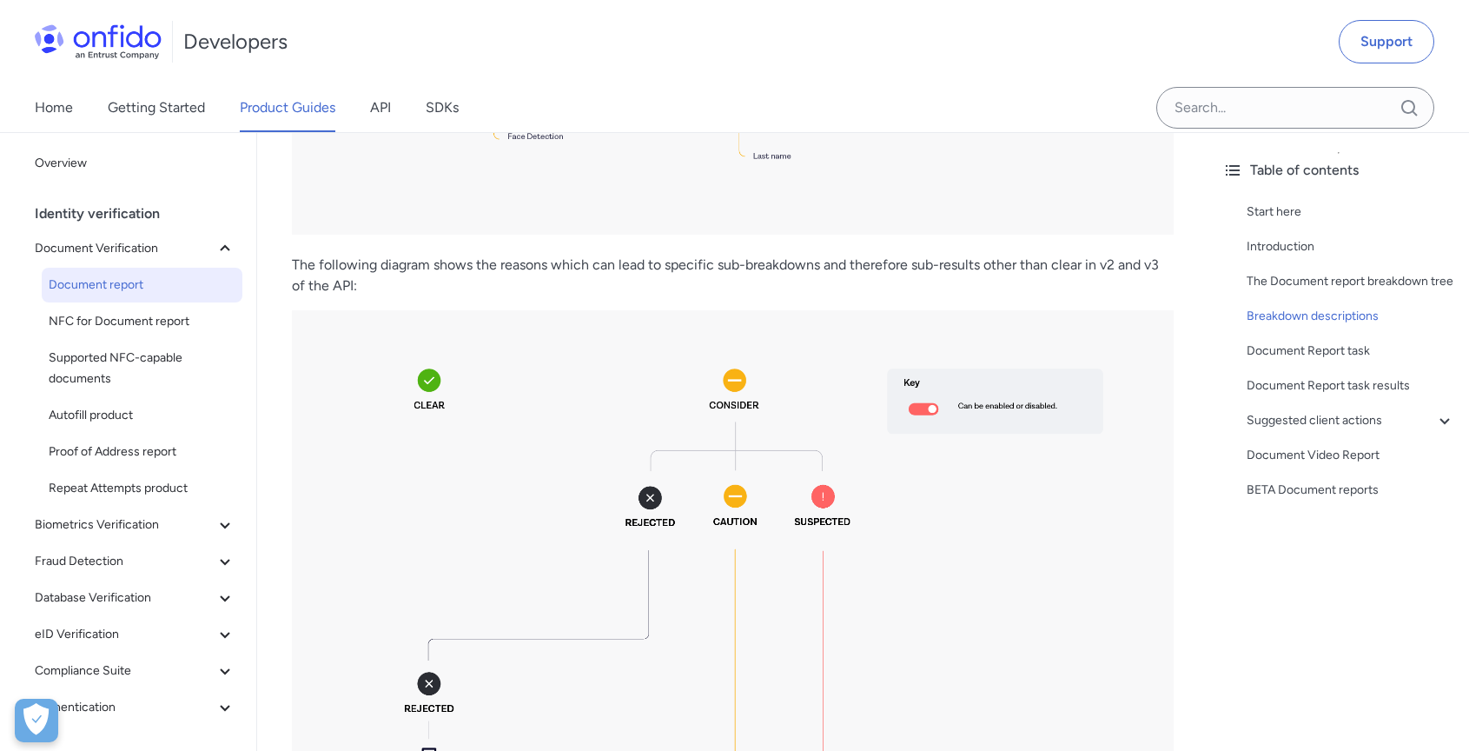
copy td "Flags if the image is black and white. This is because black and white document…"
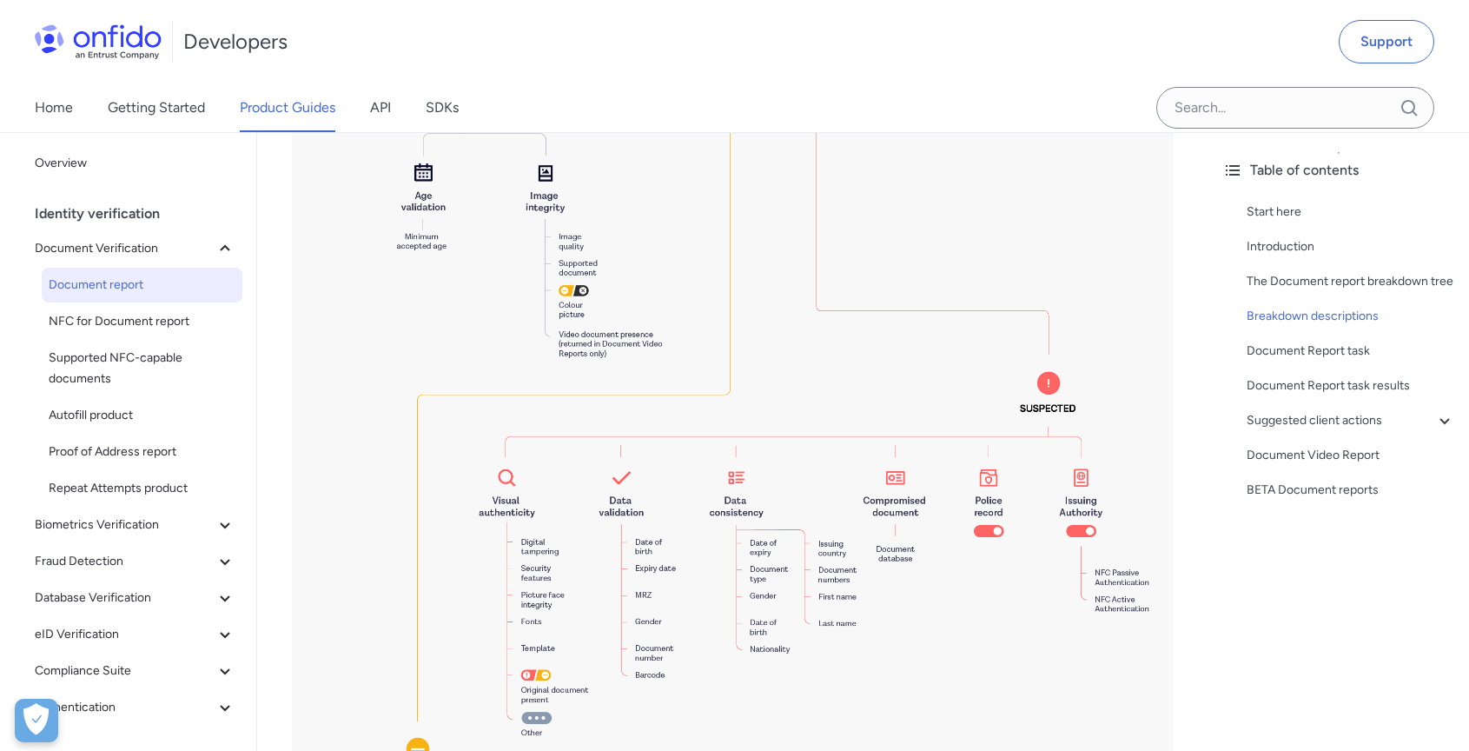
scroll to position [1554, 0]
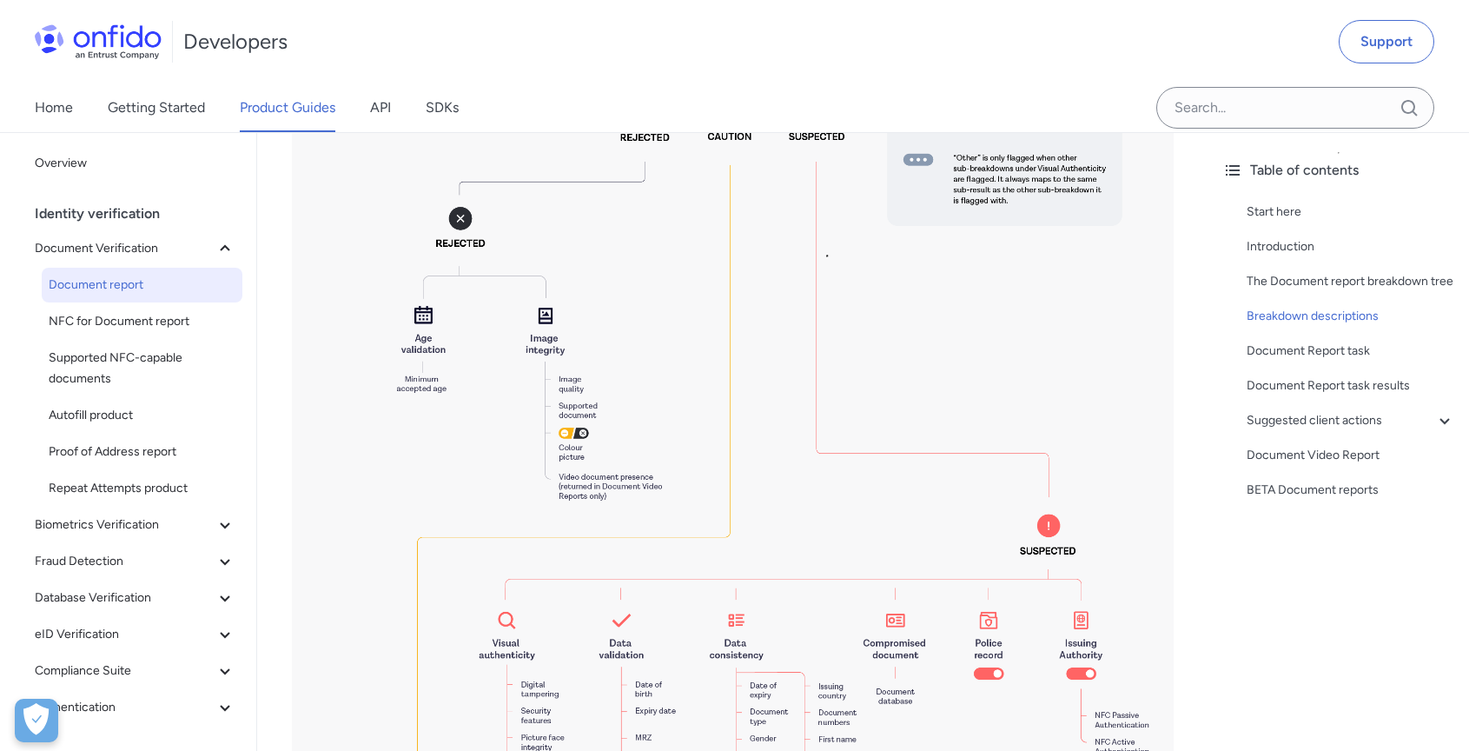
copy td "Asserts whether the age calculated from the document's date of birth data point…"
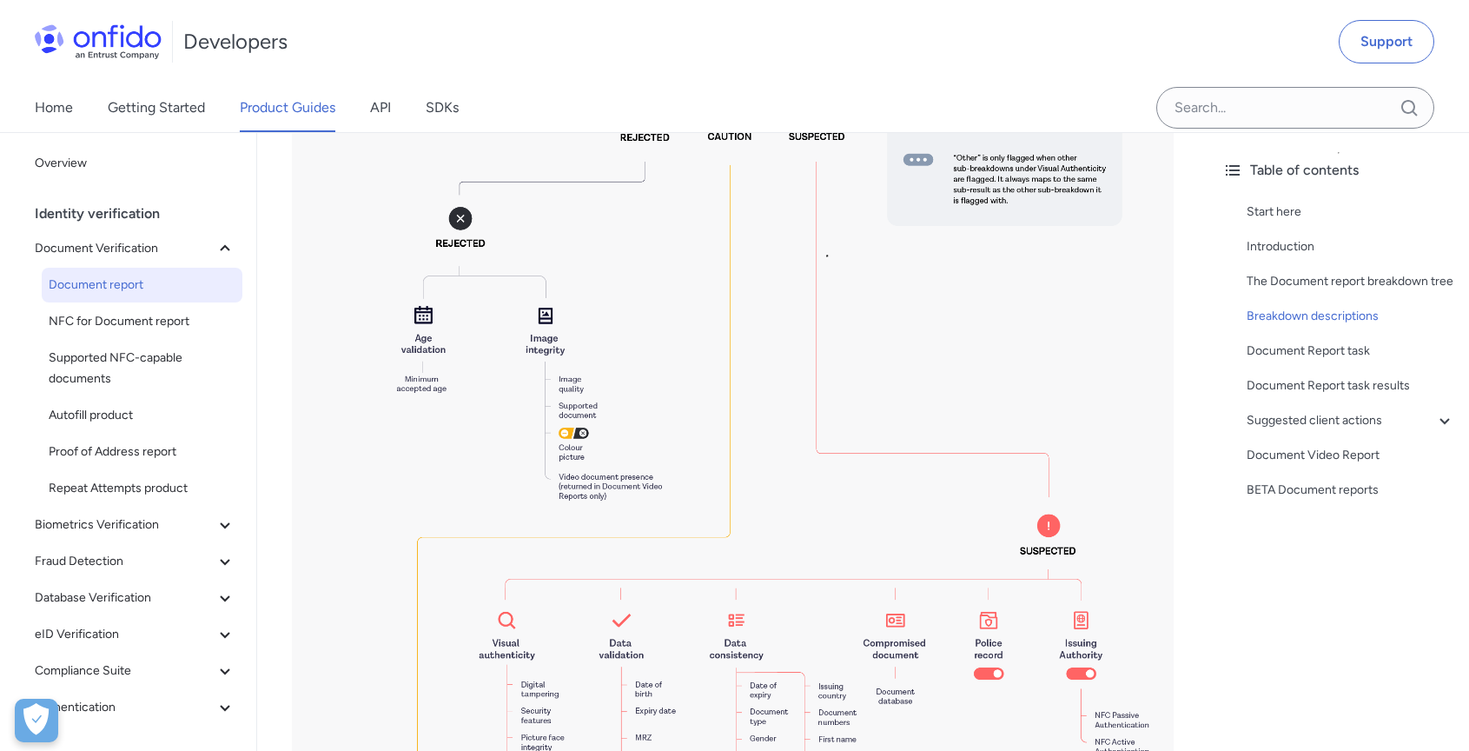
copy td "The minimum accepted age, configureable at account level."
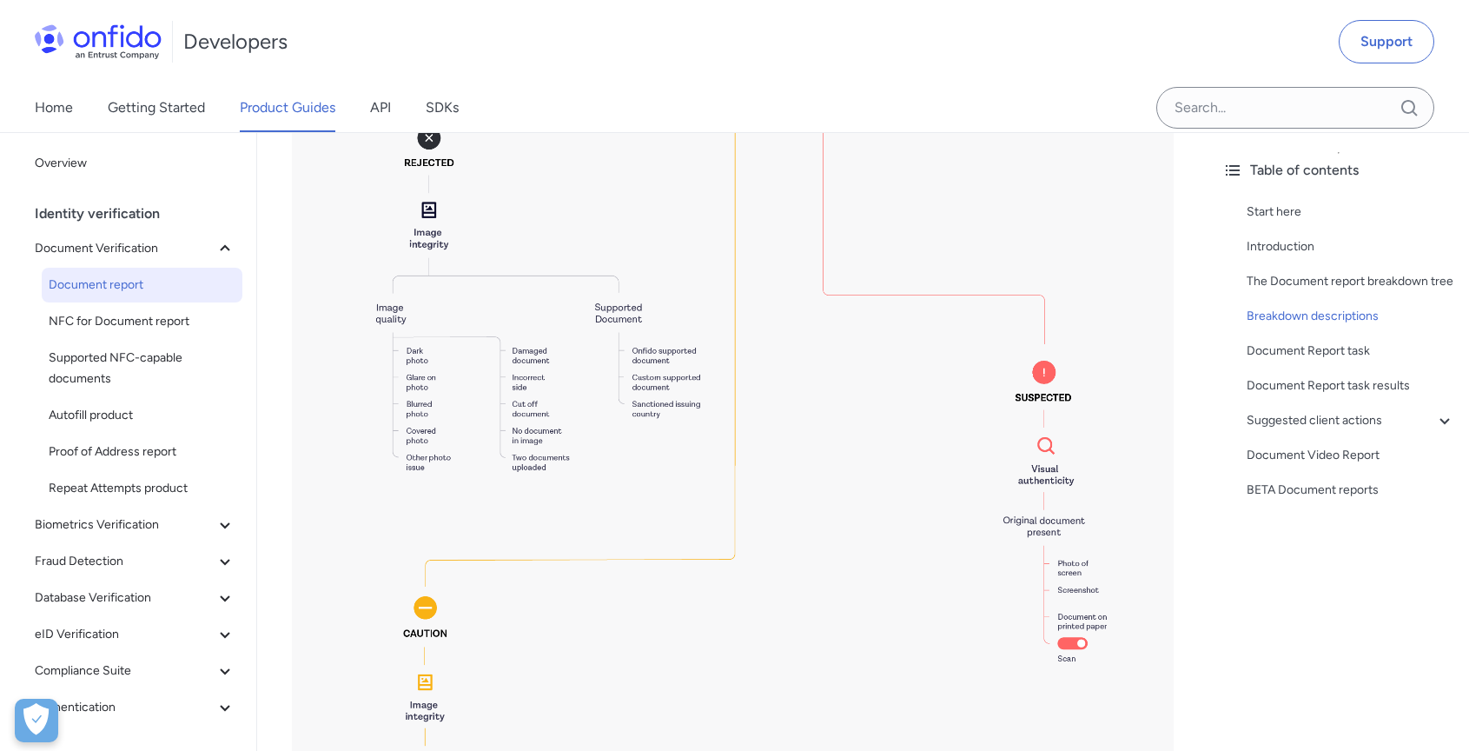
scroll to position [2968, 0]
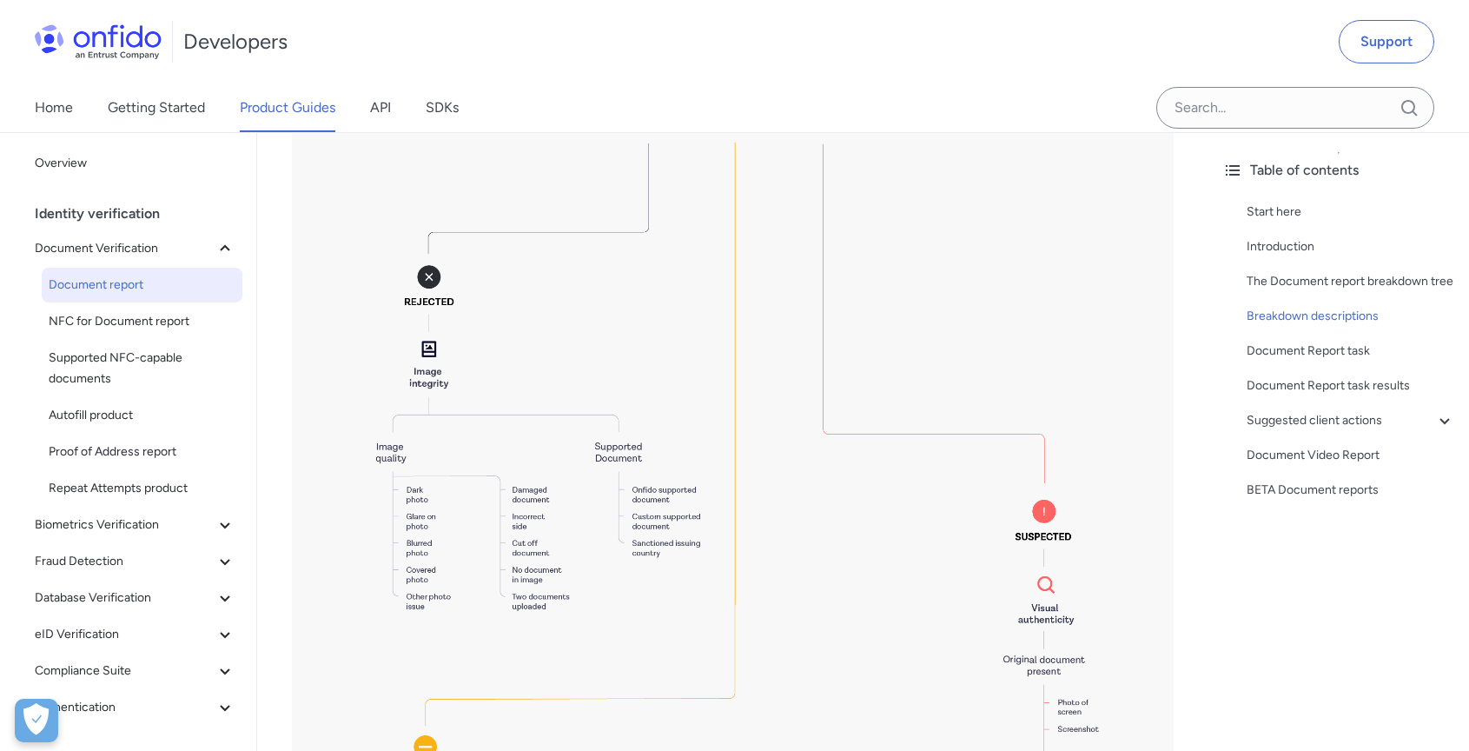
copy td "Asserts whether data represented in multiple places on the document is consiste…"
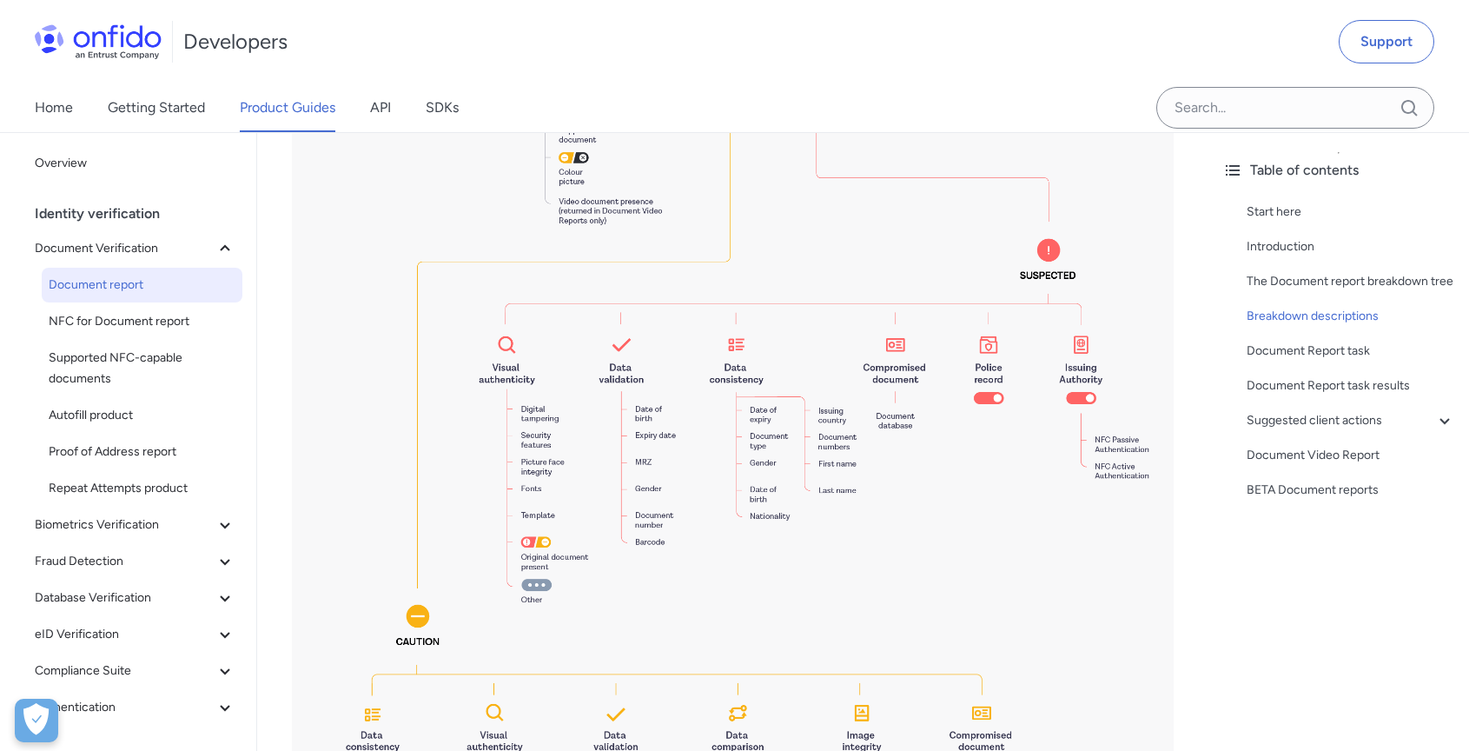
scroll to position [2065, 0]
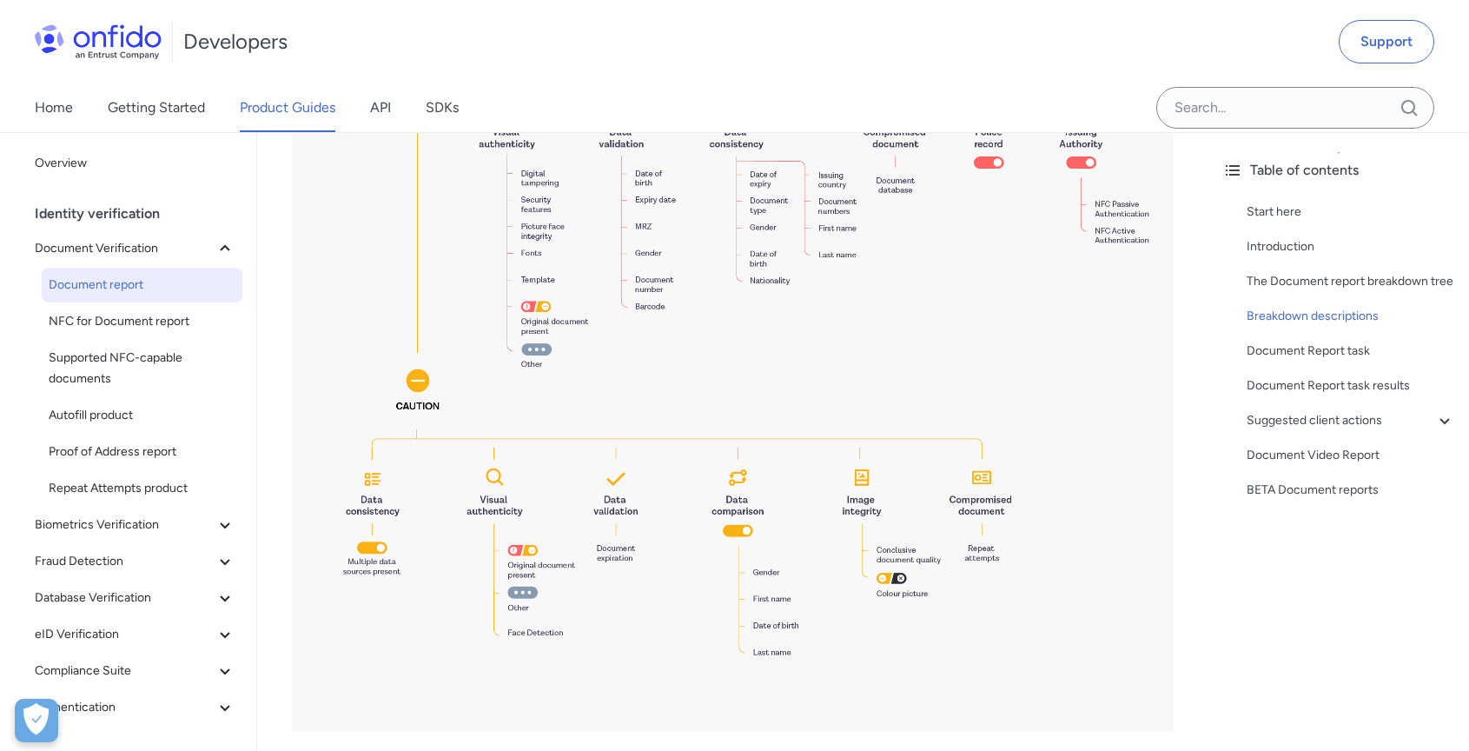
copy td "Validates the expiry date extracted from a document, flagging if a document's e…"
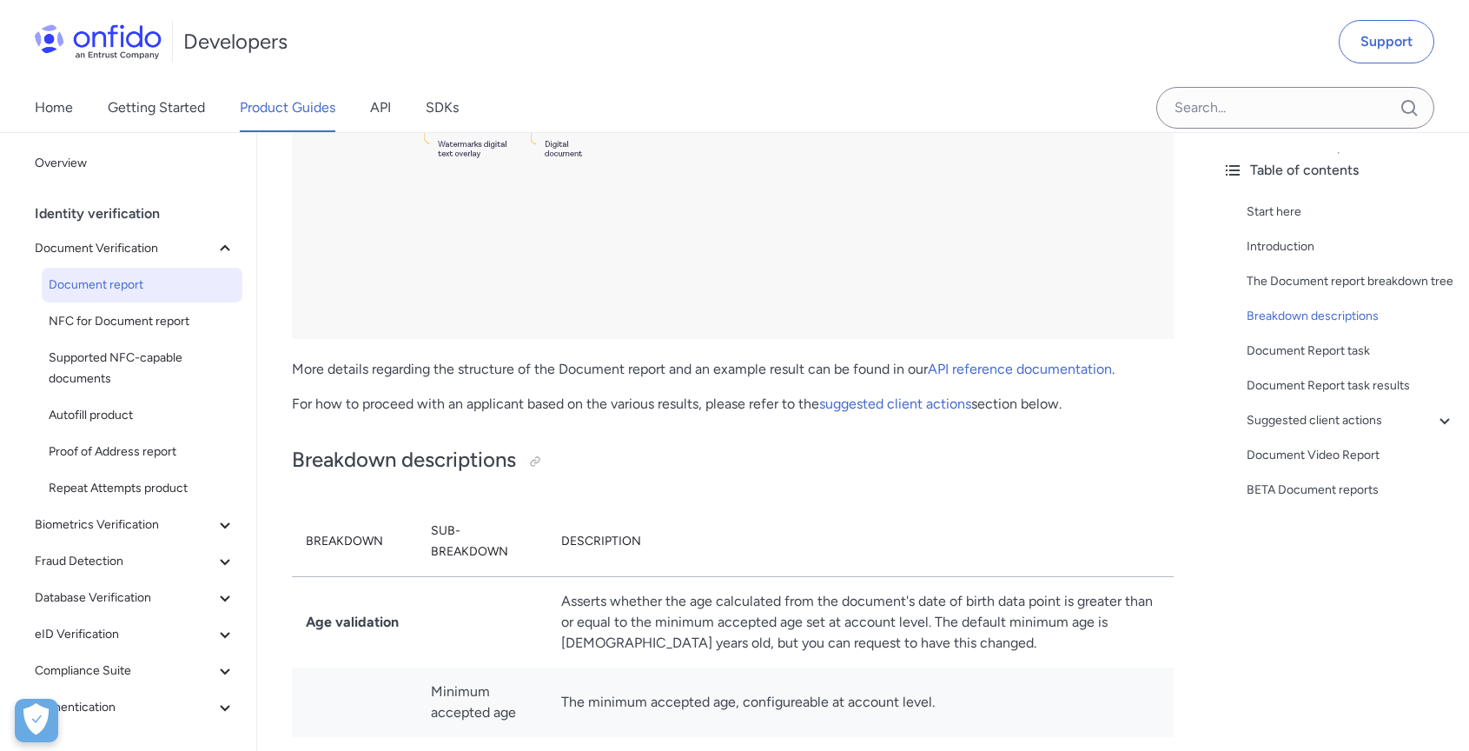
scroll to position [3817, 0]
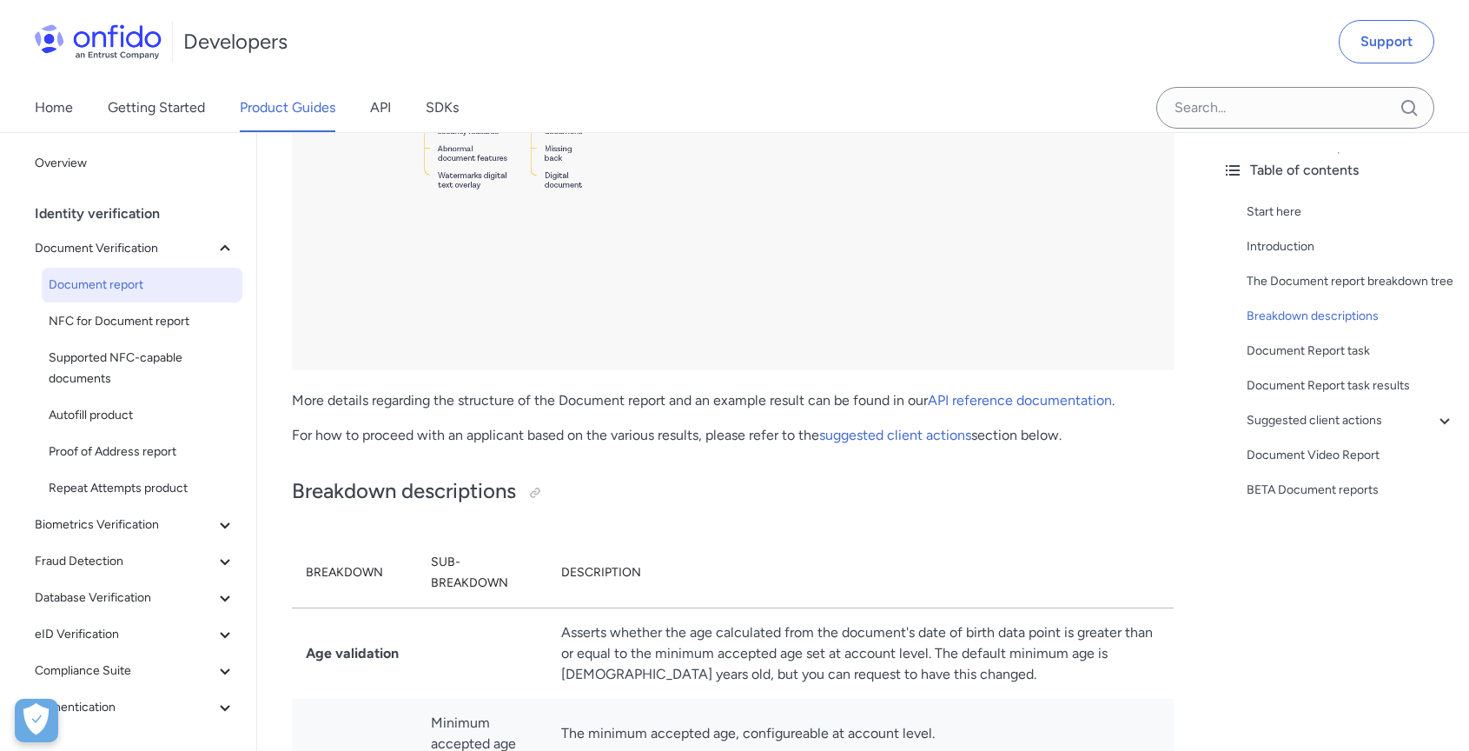
copy td "Indicates whether a face was detected on the document."
click at [182, 517] on span "Biometrics Verification" at bounding box center [125, 524] width 180 height 21
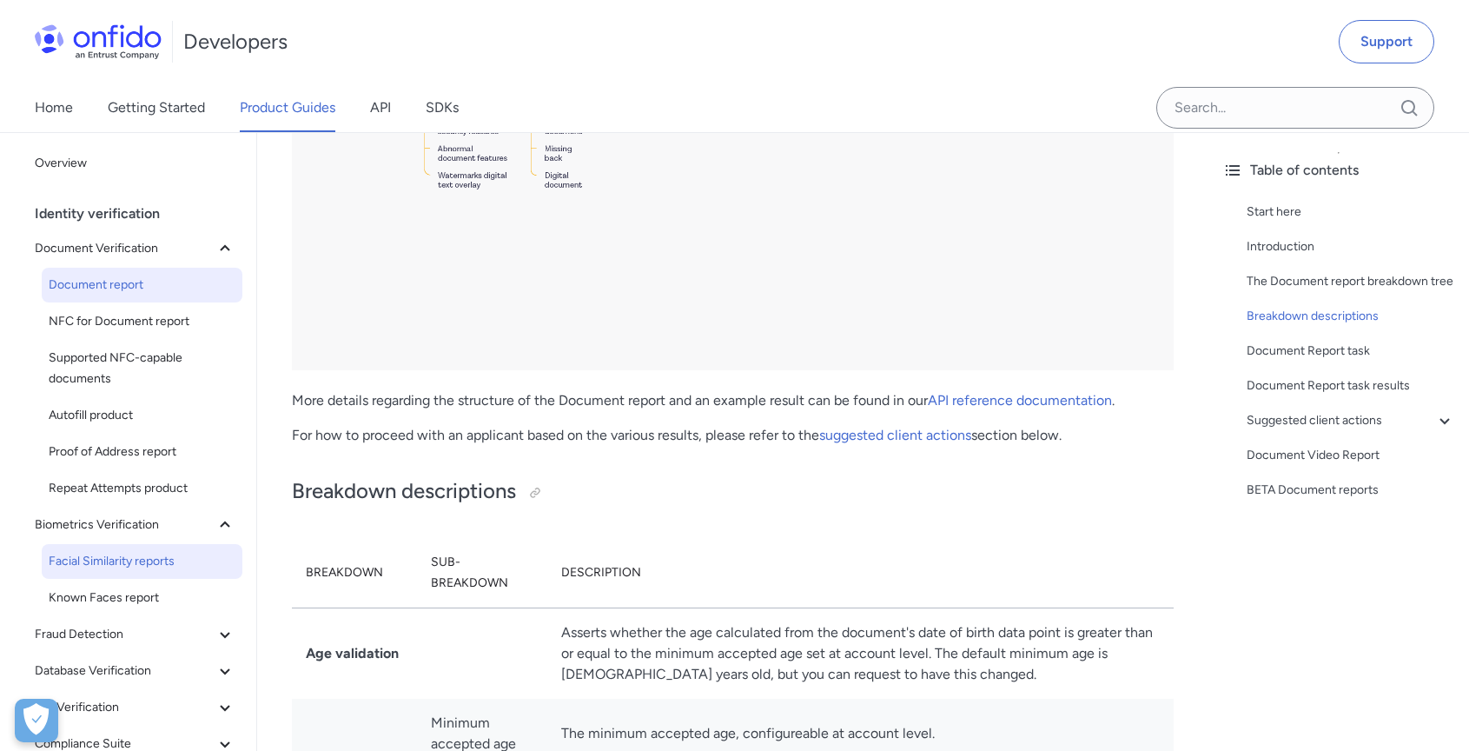
click at [149, 558] on span "Facial Similarity reports" at bounding box center [142, 561] width 187 height 21
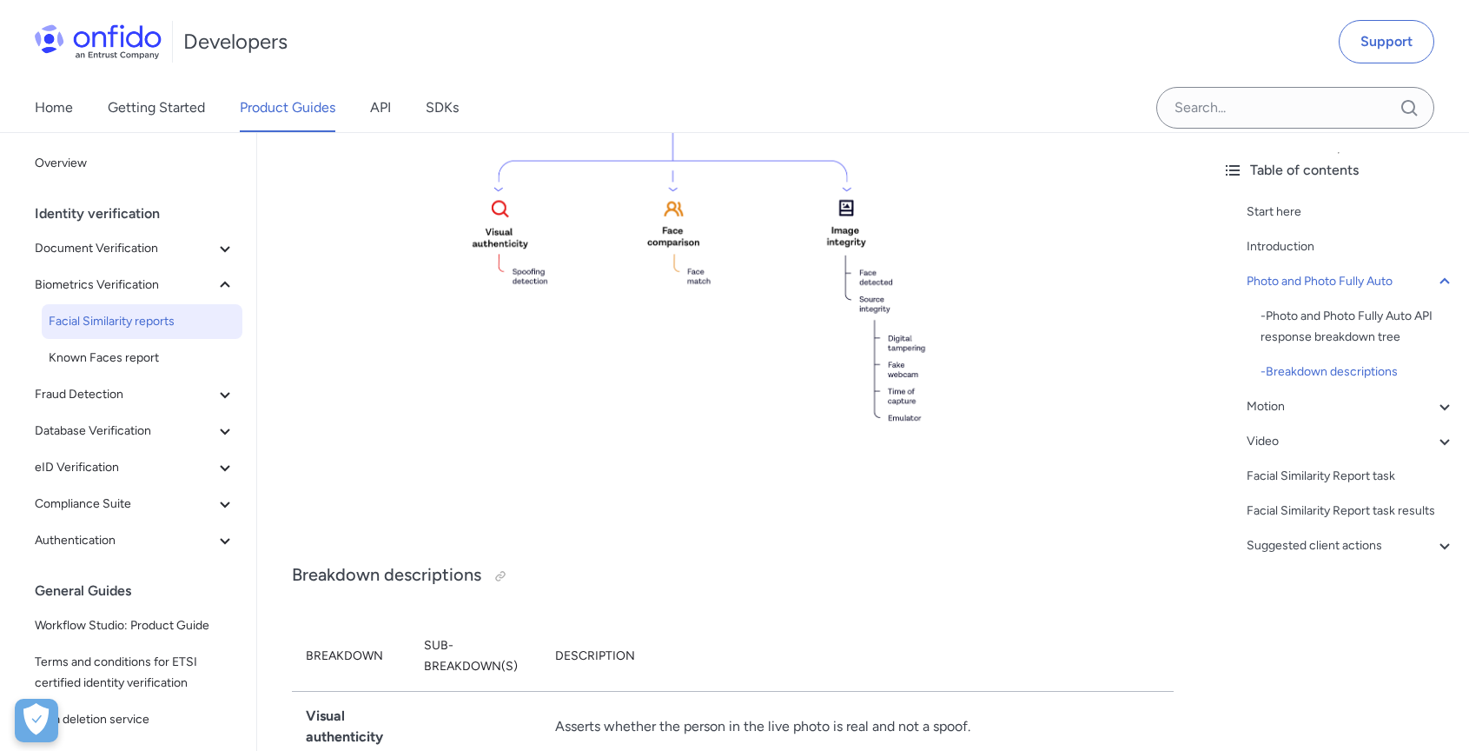
scroll to position [1003, 0]
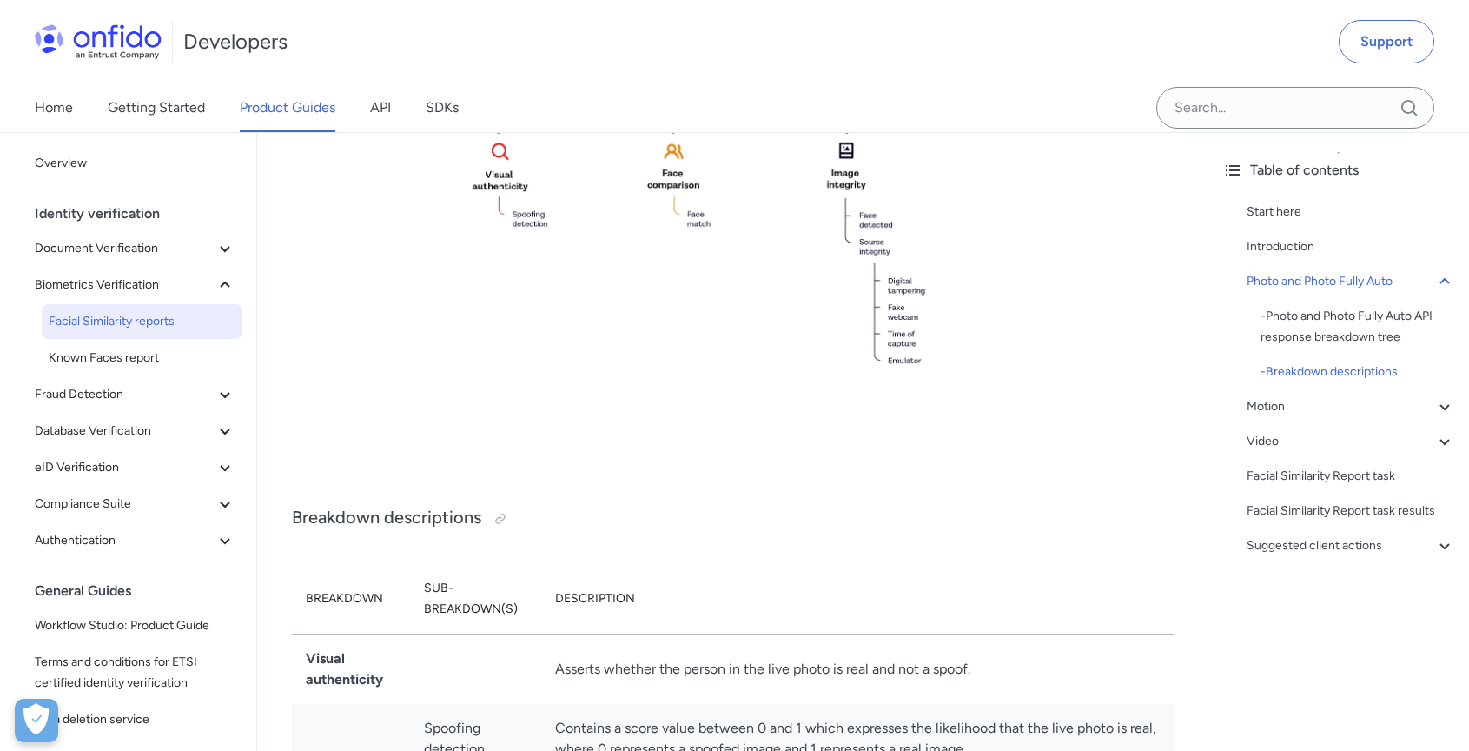
click at [113, 249] on span "Document Verification" at bounding box center [125, 248] width 180 height 21
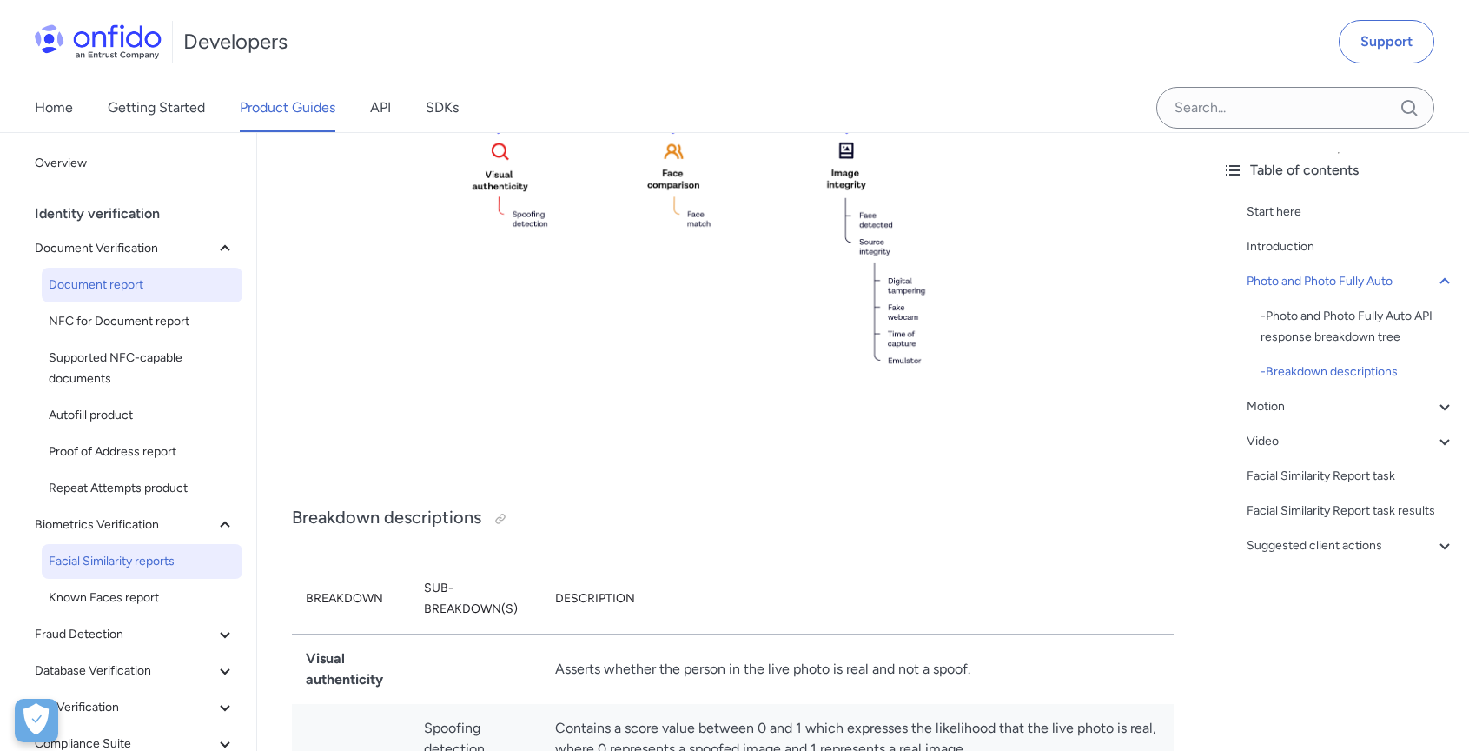
click at [104, 292] on span "Document report" at bounding box center [142, 285] width 187 height 21
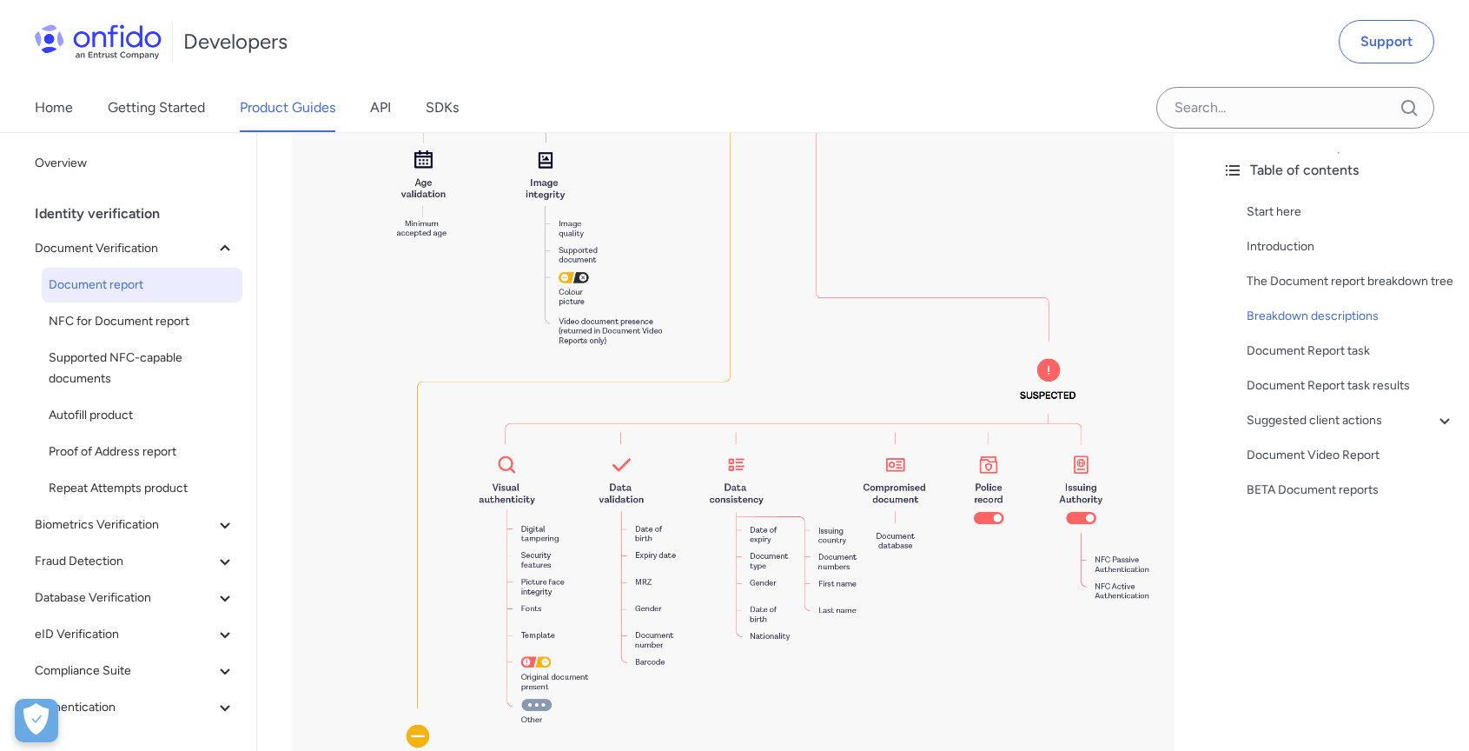
scroll to position [2054, 0]
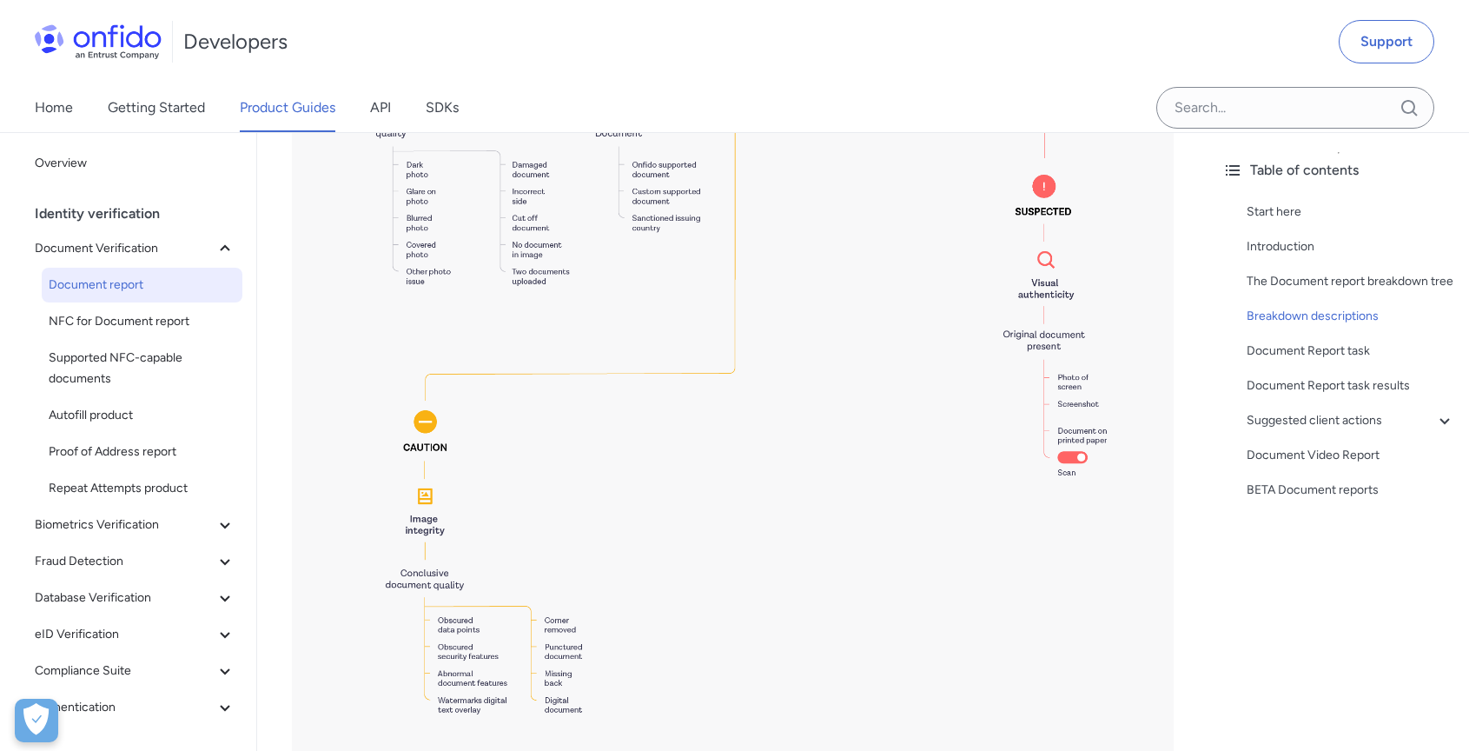
scroll to position [3828, 0]
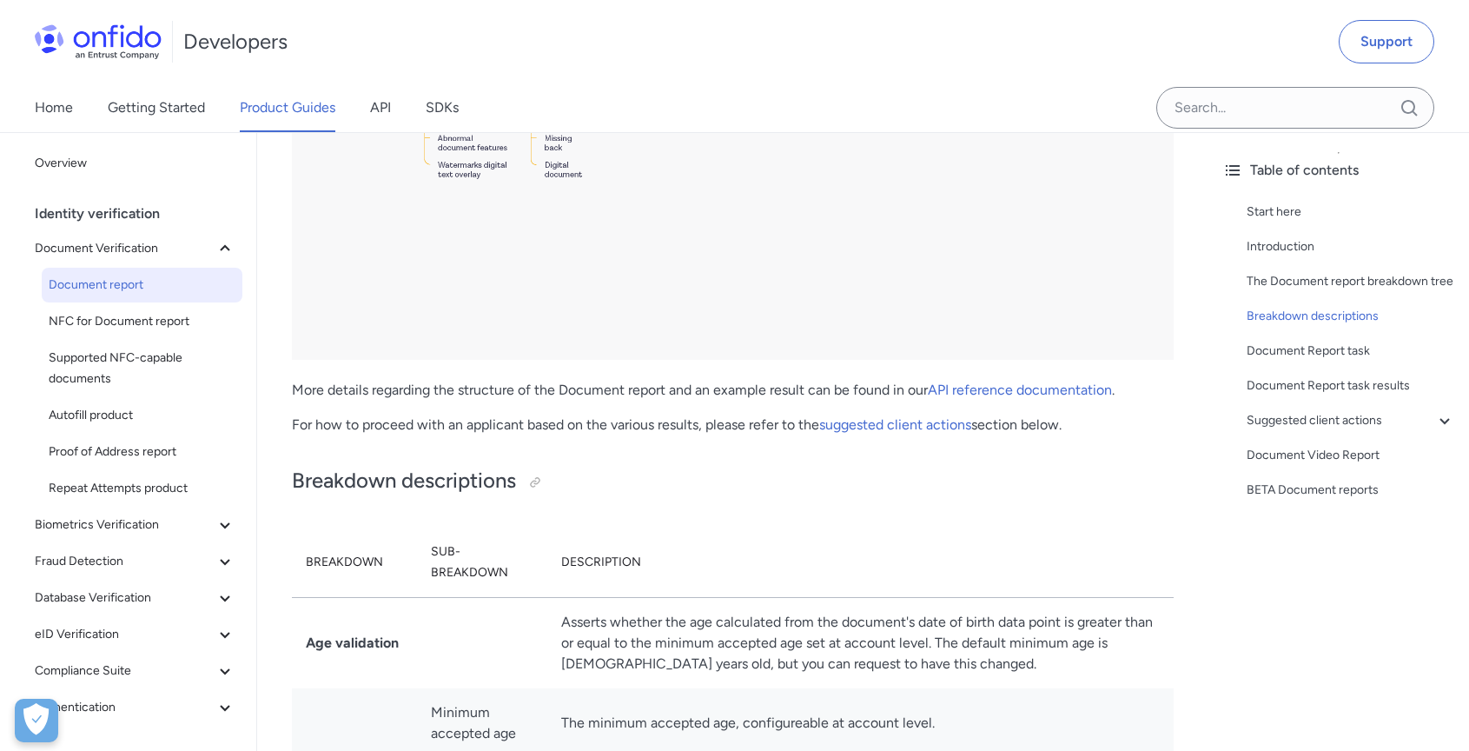
drag, startPoint x: 588, startPoint y: 713, endPoint x: 600, endPoint y: 488, distance: 225.3
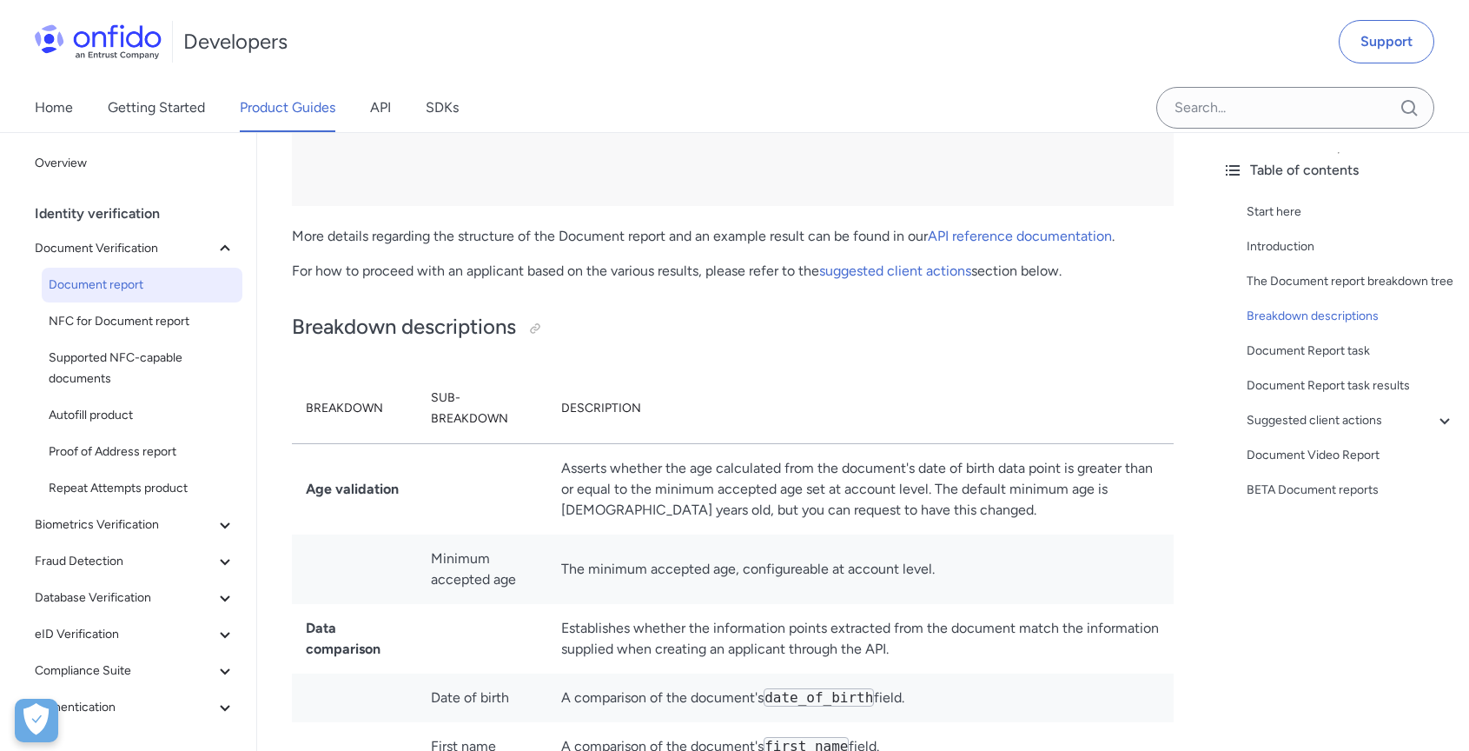
scroll to position [3835, 0]
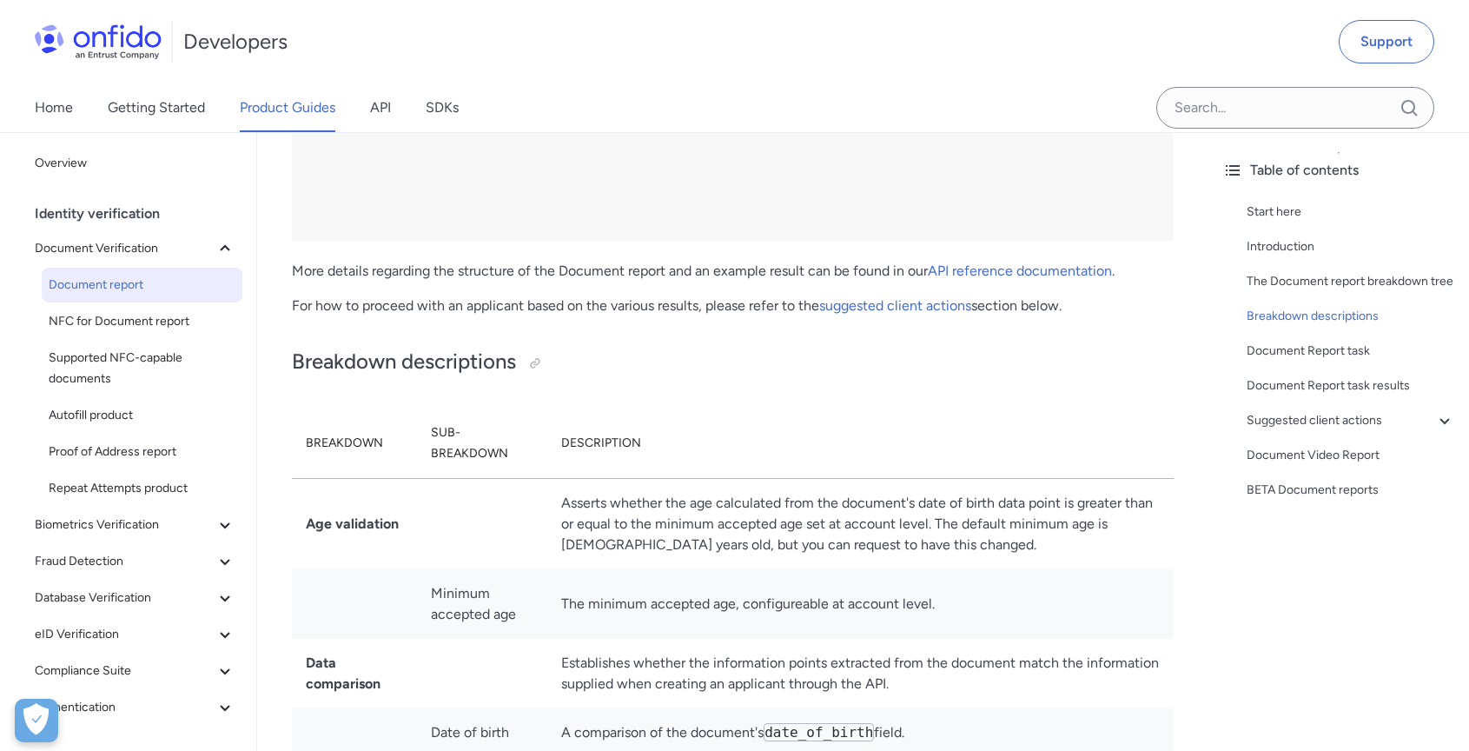
scroll to position [3612, 0]
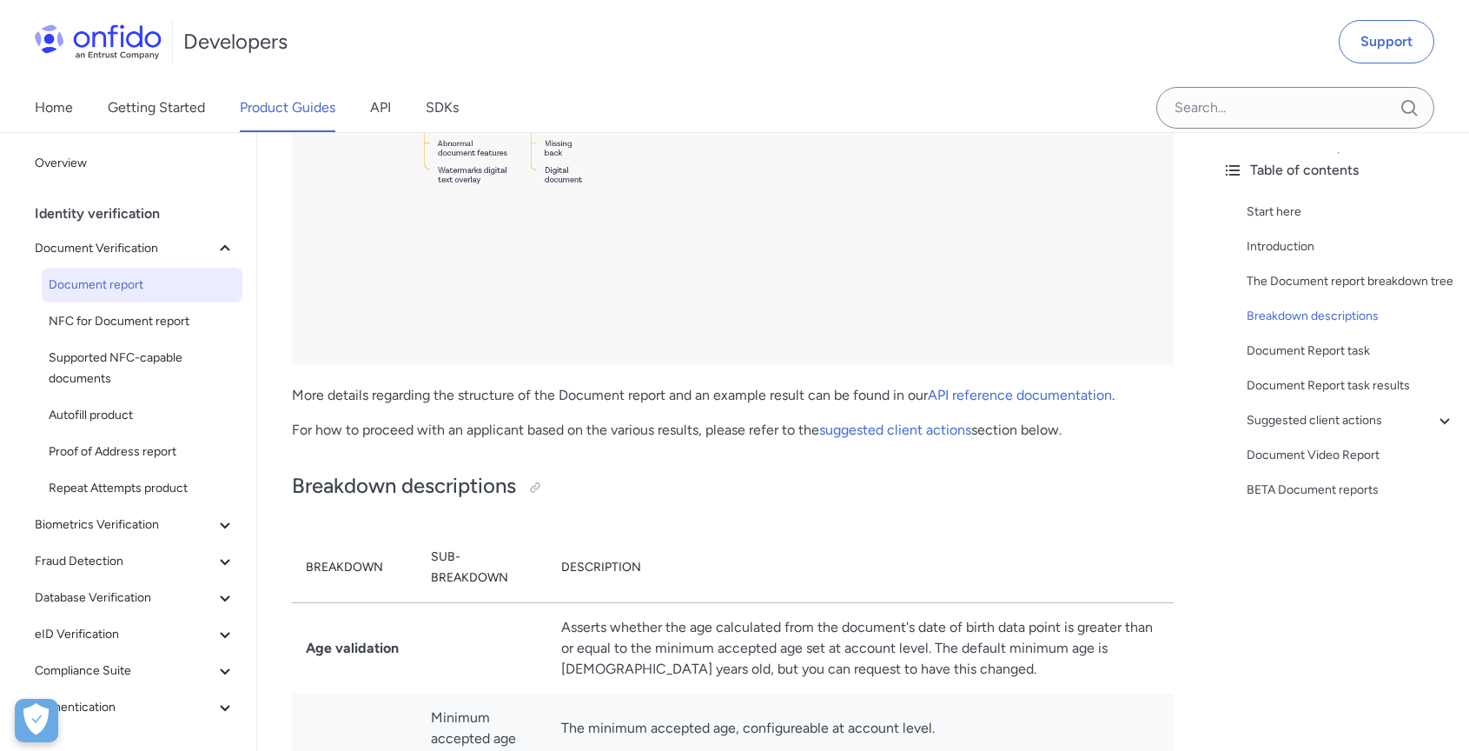
scroll to position [3842, 0]
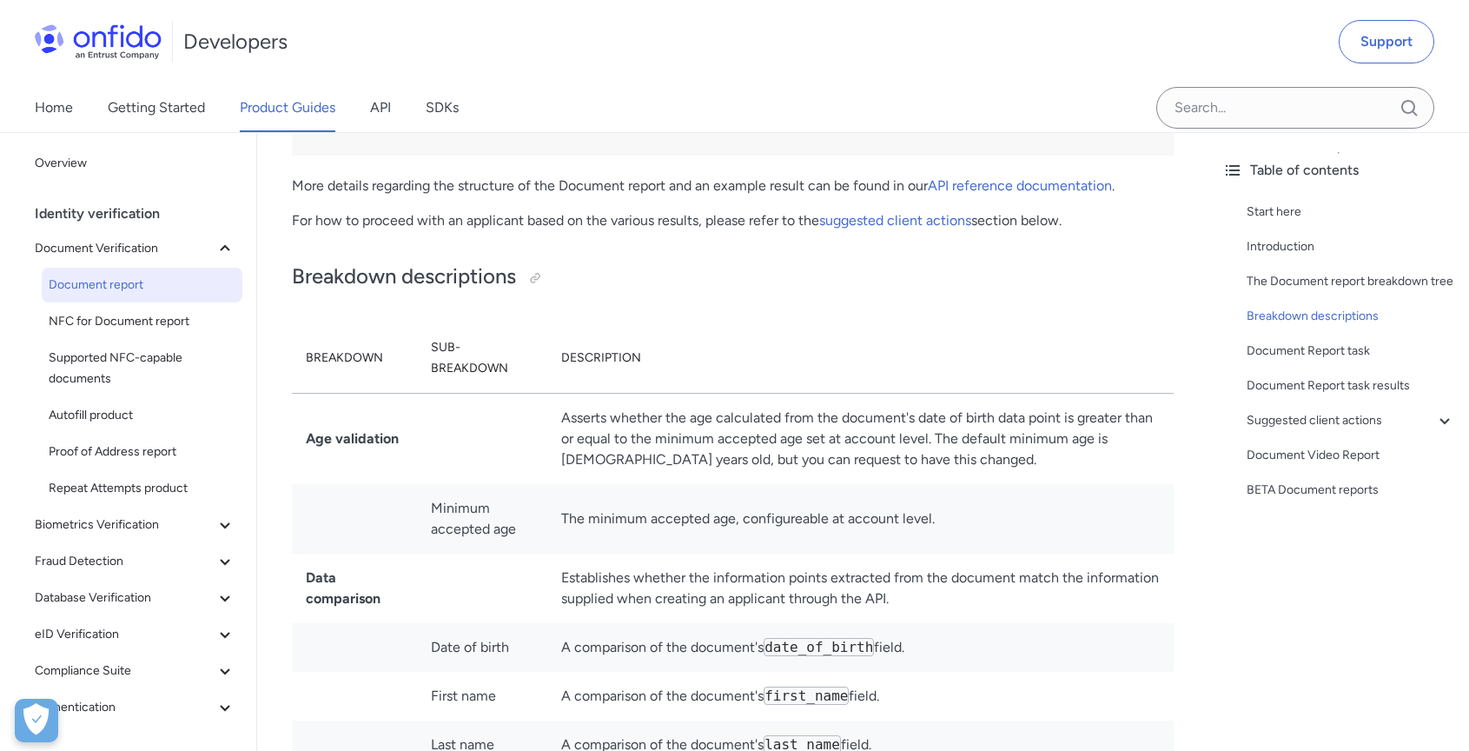
scroll to position [4009, 0]
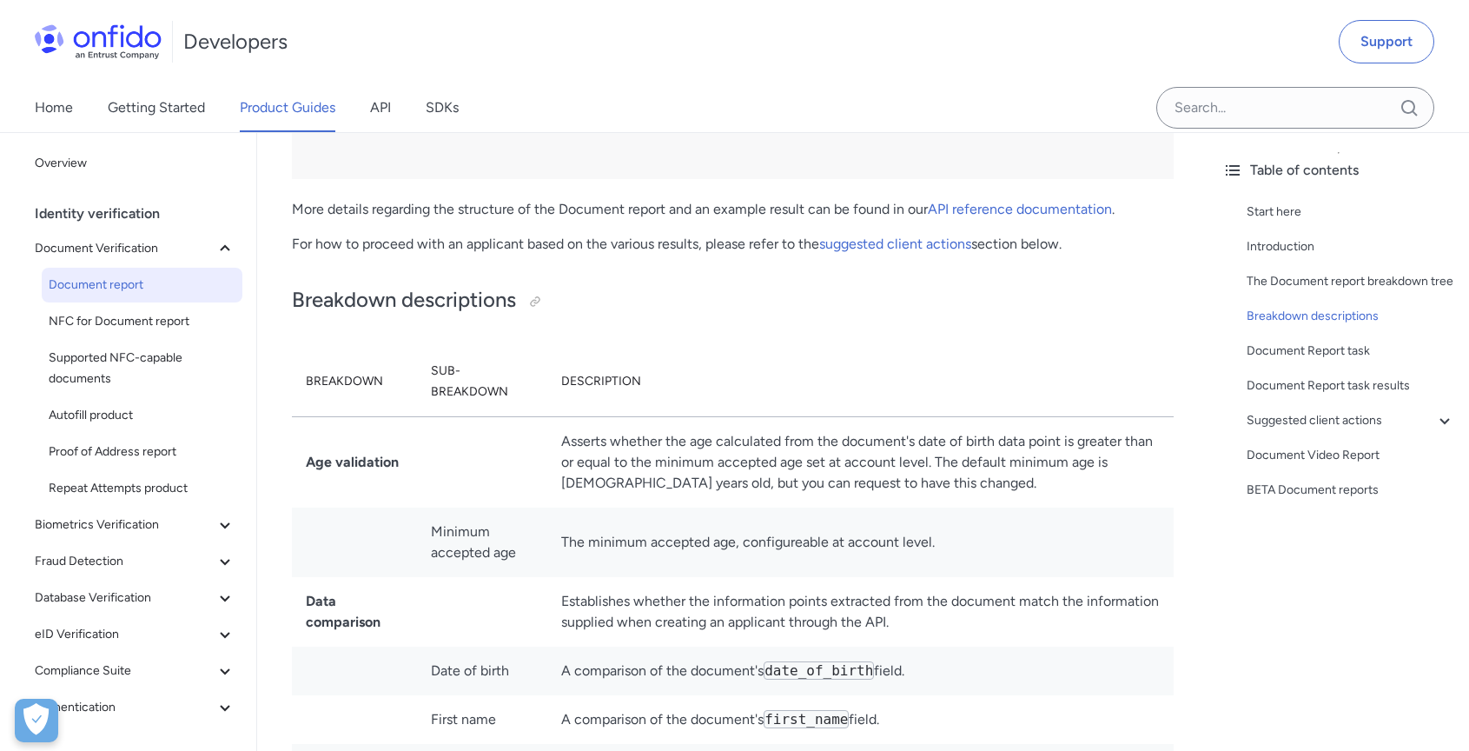
drag, startPoint x: 548, startPoint y: 260, endPoint x: 977, endPoint y: 262, distance: 428.3
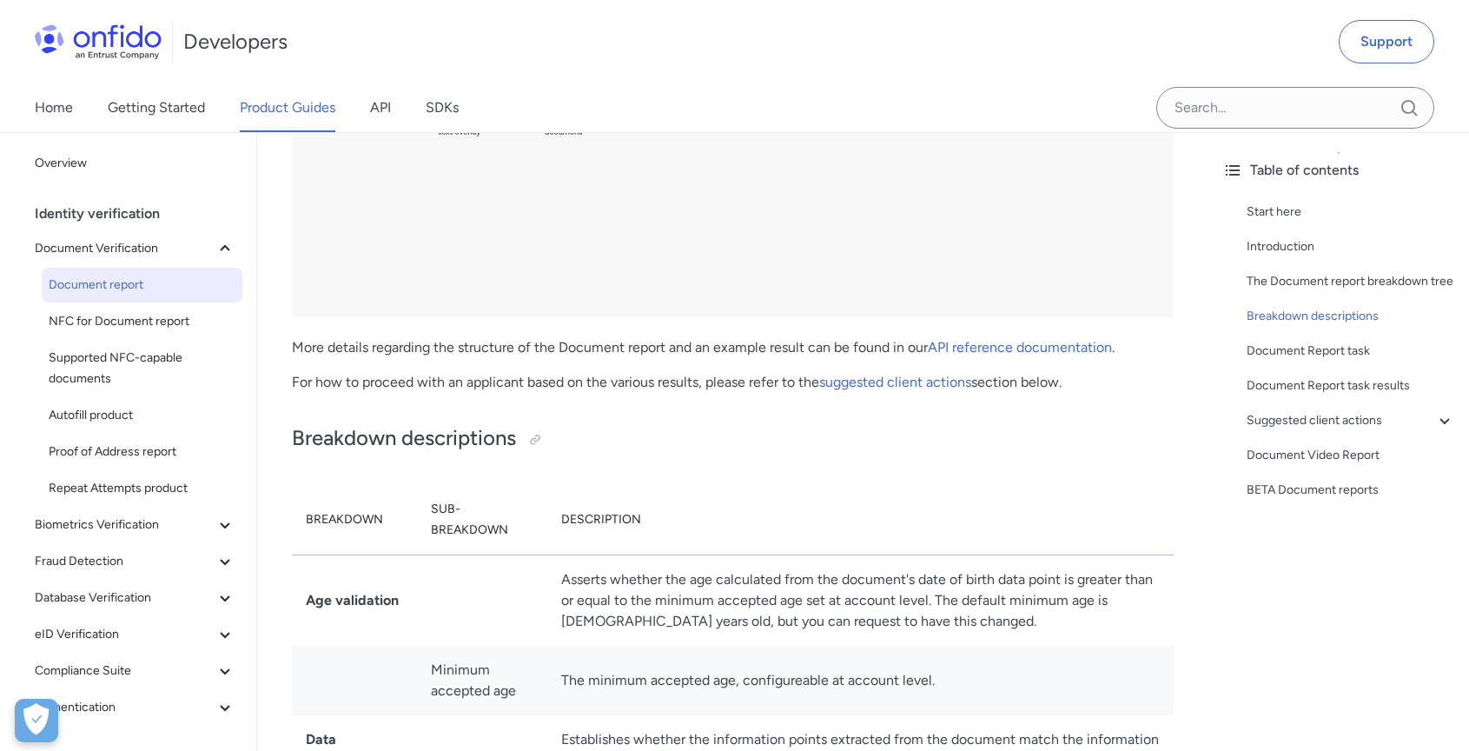
scroll to position [4034, 0]
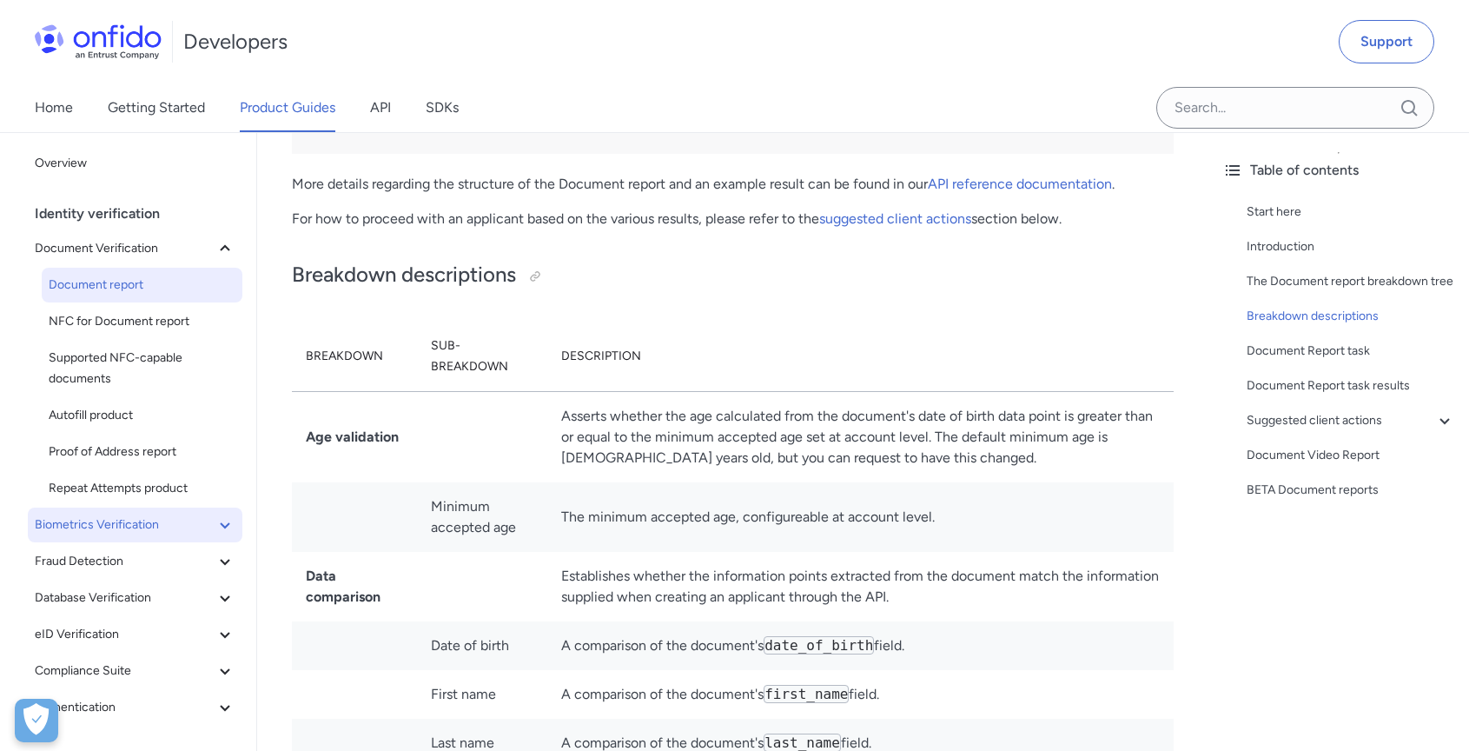
click at [111, 521] on span "Biometrics Verification" at bounding box center [125, 524] width 180 height 21
click at [106, 566] on span "Facial Similarity reports" at bounding box center [142, 561] width 187 height 21
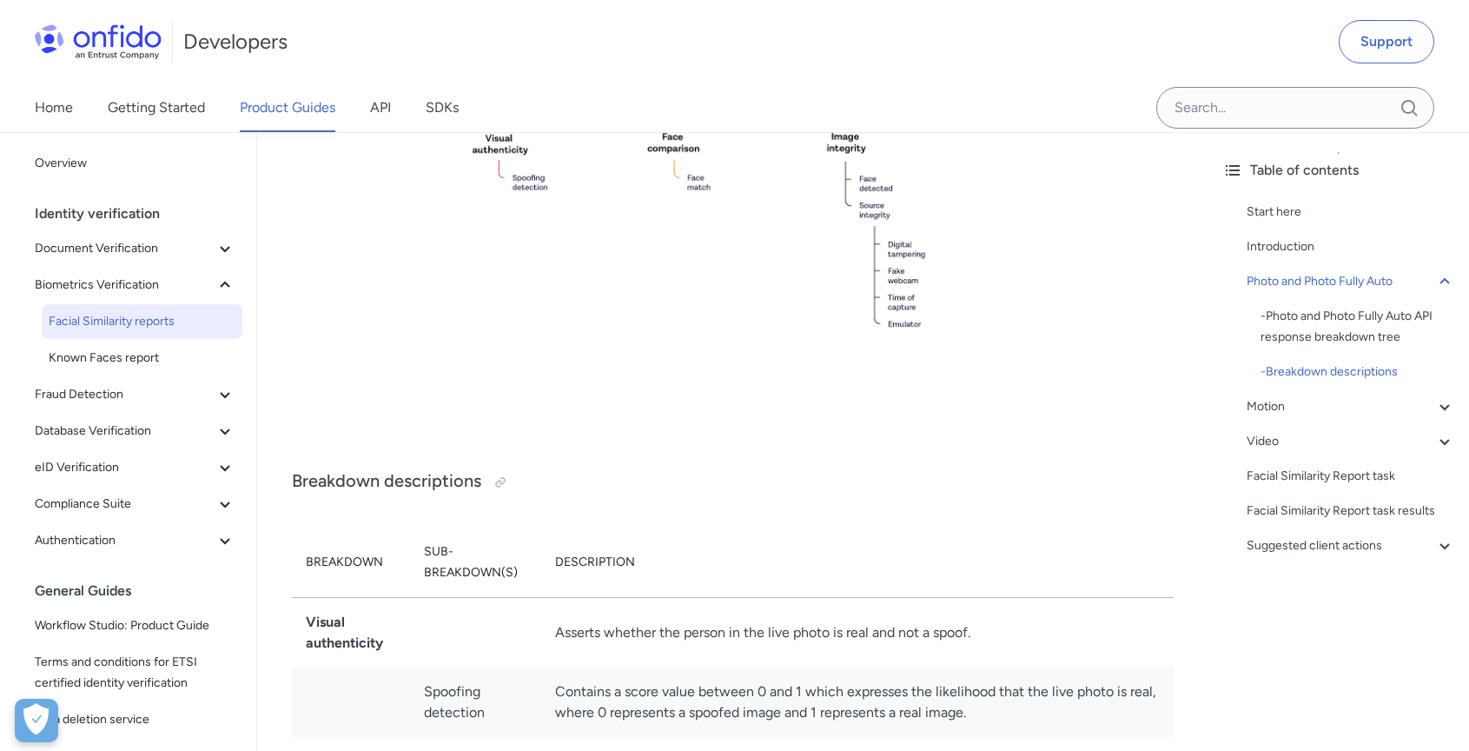
scroll to position [986, 0]
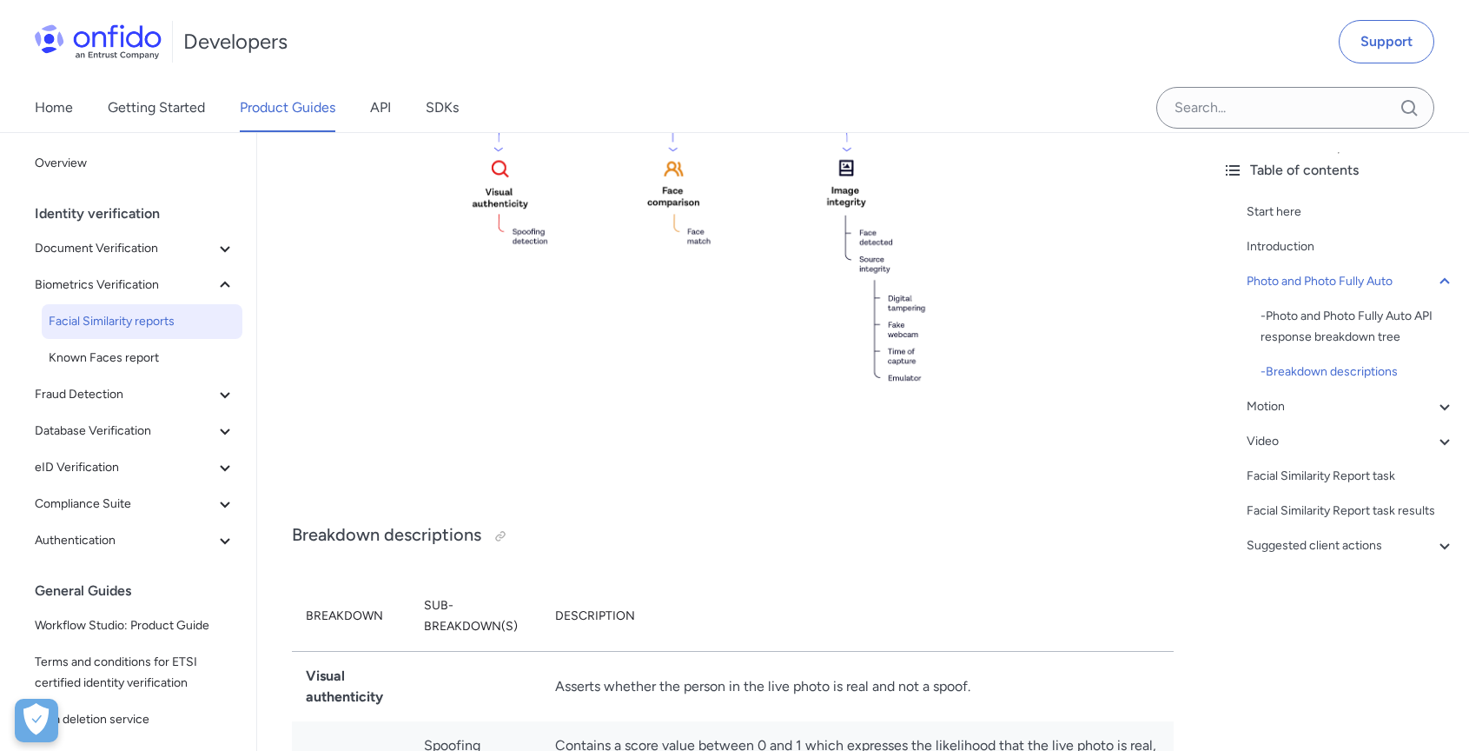
click at [651, 84] on div "Home Getting Started Product Guides API SDKs" at bounding box center [734, 107] width 1469 height 49
